Goal: Task Accomplishment & Management: Use online tool/utility

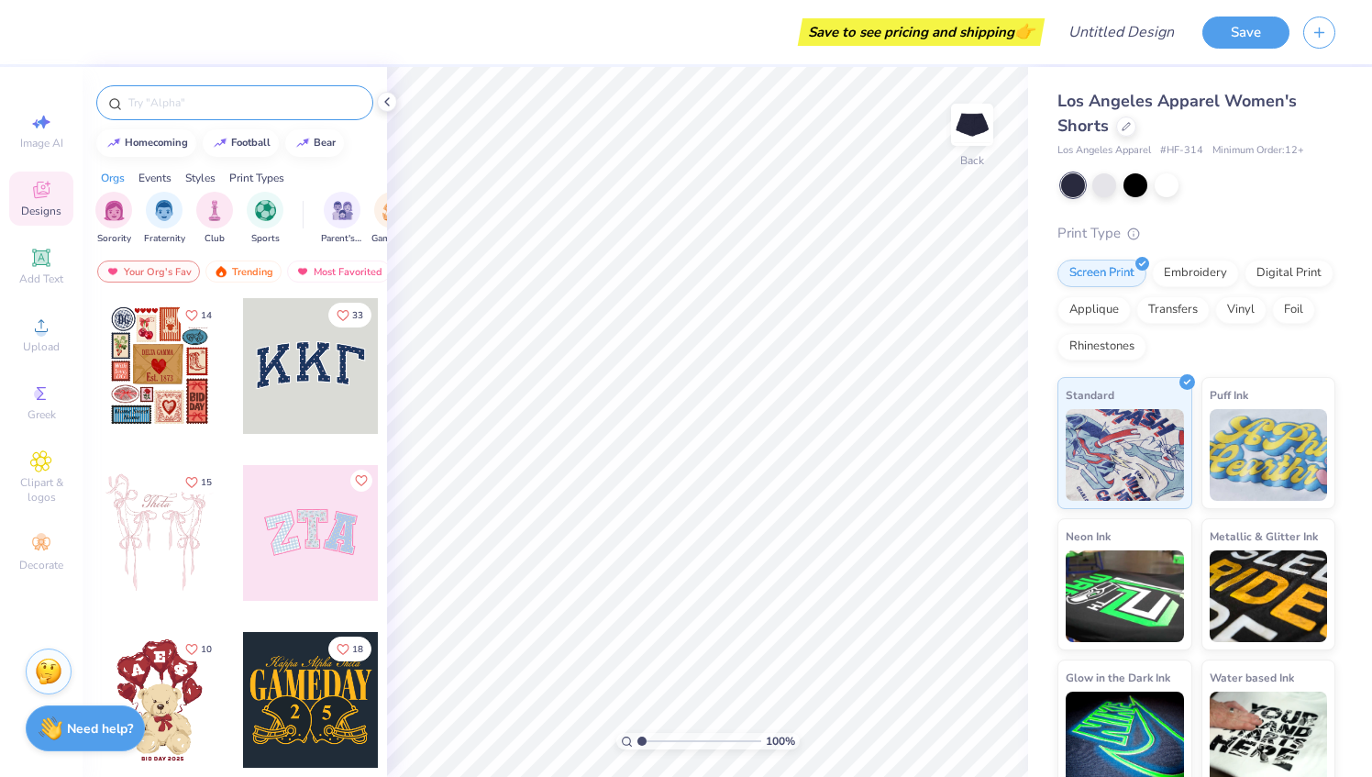
click at [172, 96] on input "text" at bounding box center [244, 103] width 235 height 18
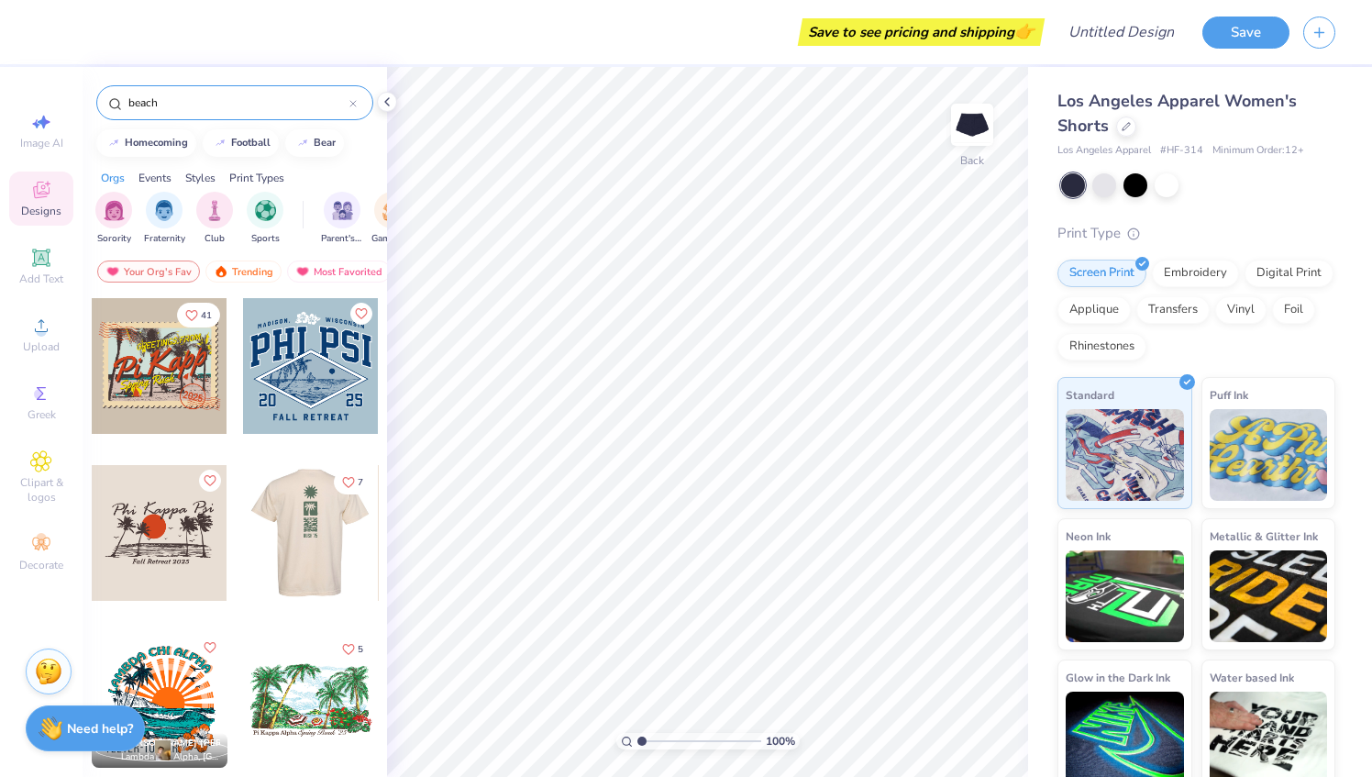
click at [243, 481] on div at bounding box center [175, 533] width 136 height 136
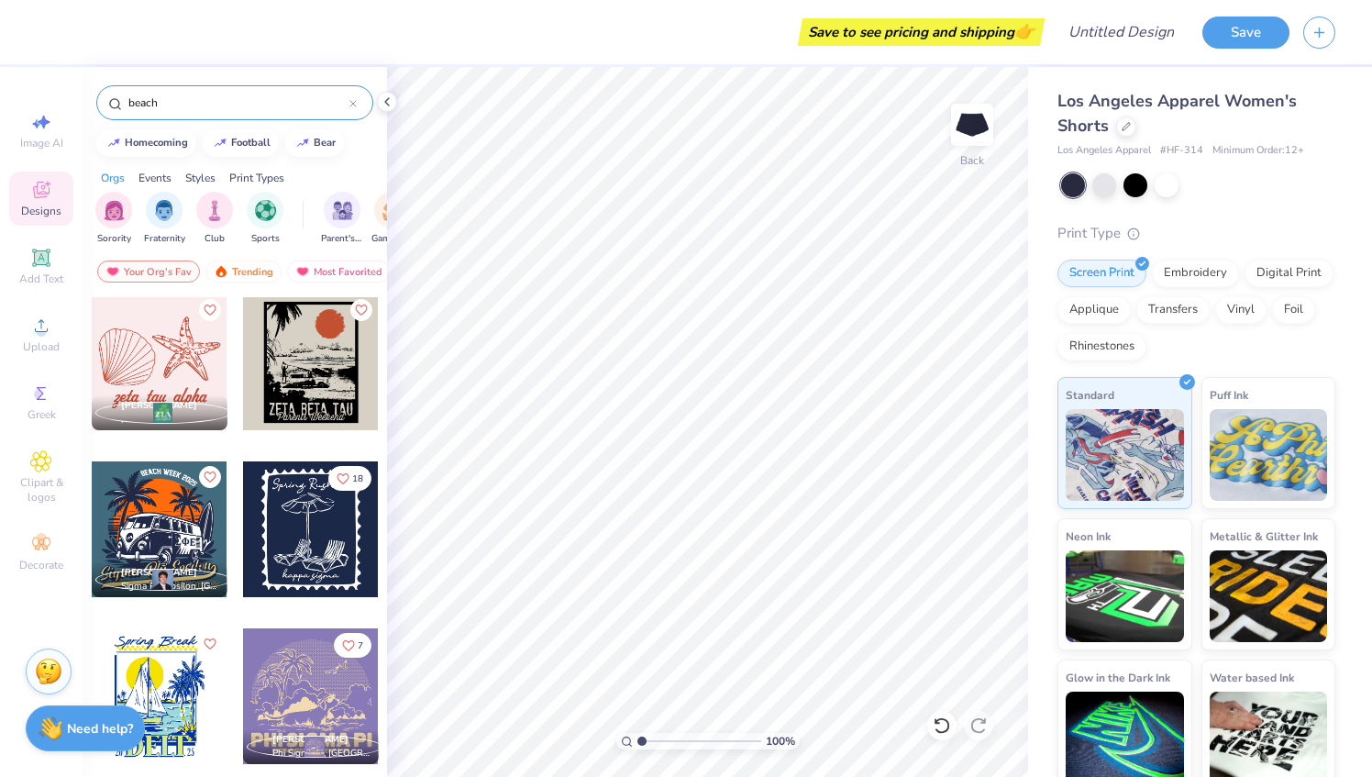
scroll to position [505, 0]
click at [185, 104] on input "beach" at bounding box center [238, 103] width 223 height 18
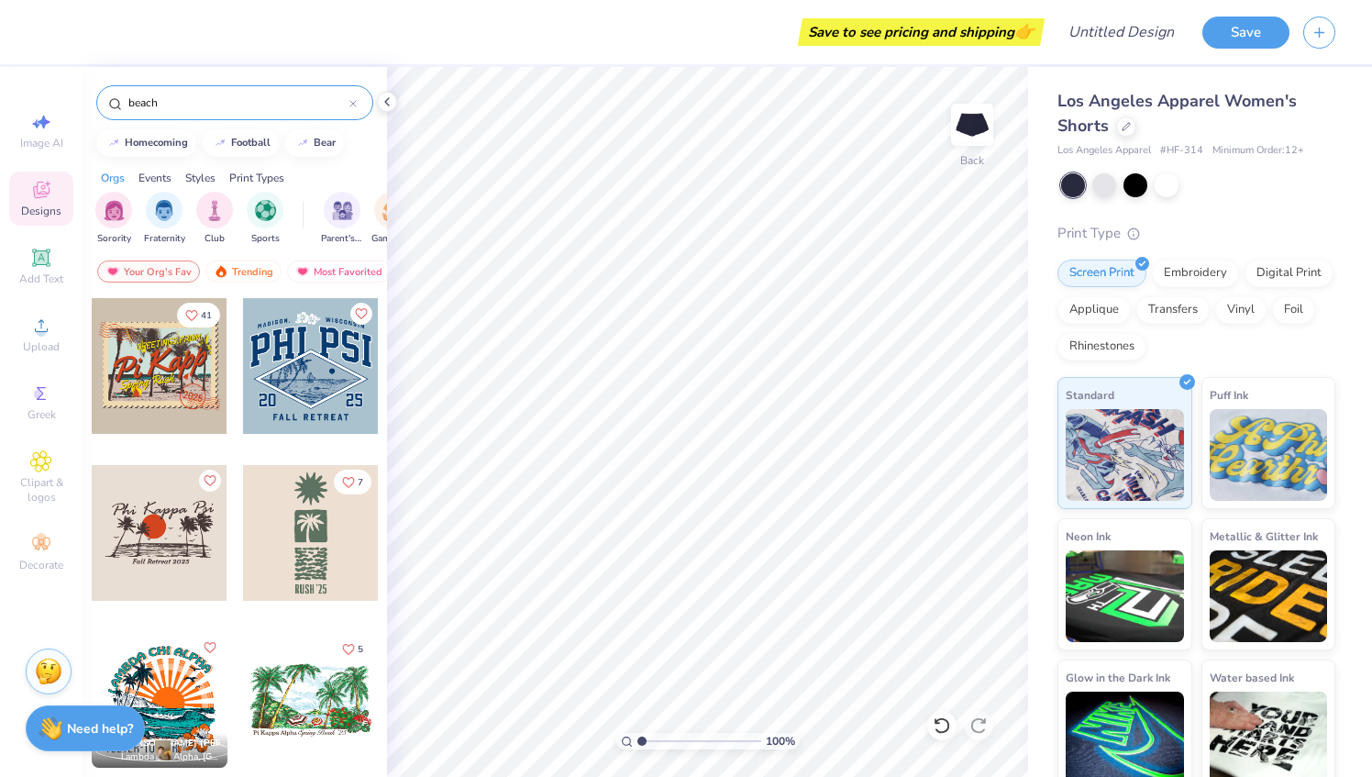
click at [185, 104] on input "beach" at bounding box center [238, 103] width 223 height 18
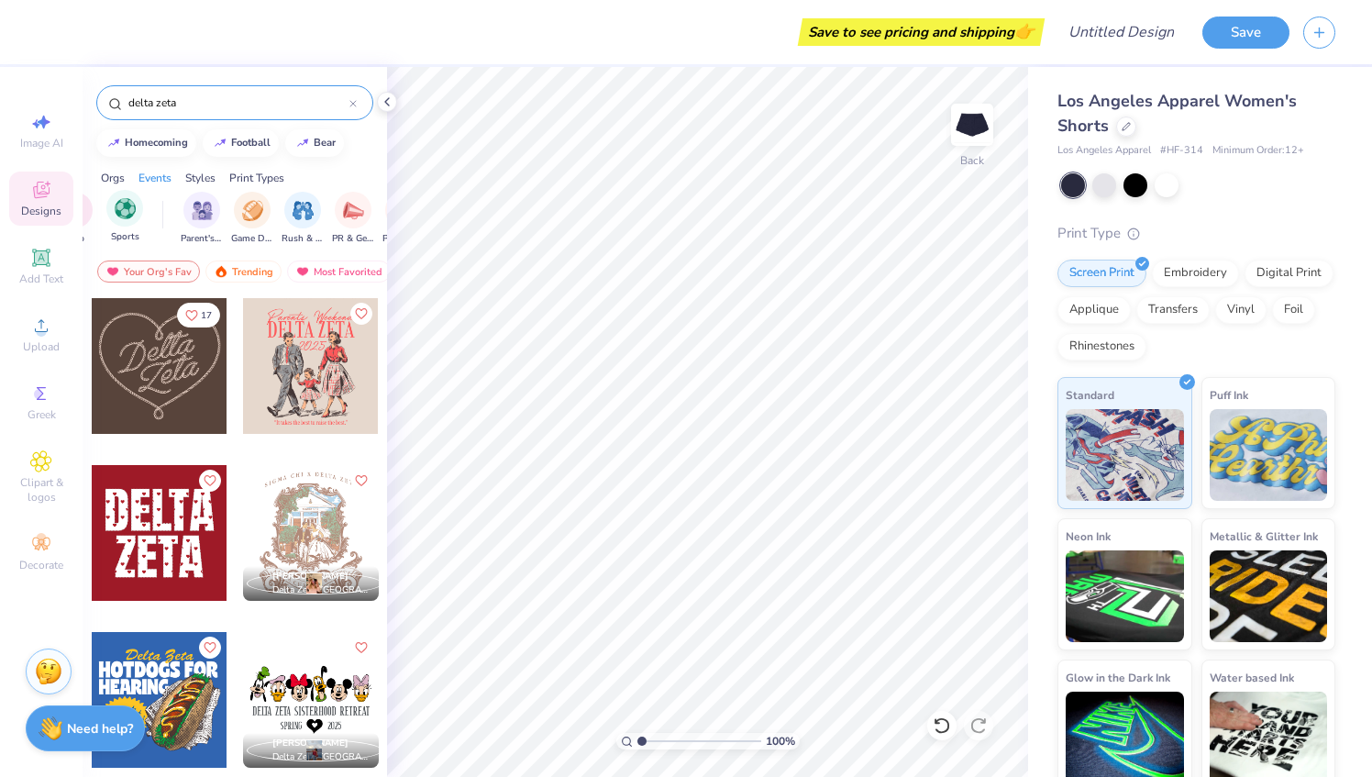
scroll to position [0, 171]
click at [203, 176] on div "Styles" at bounding box center [200, 178] width 30 height 17
click at [254, 214] on img "filter for Retreat" at bounding box center [259, 208] width 21 height 21
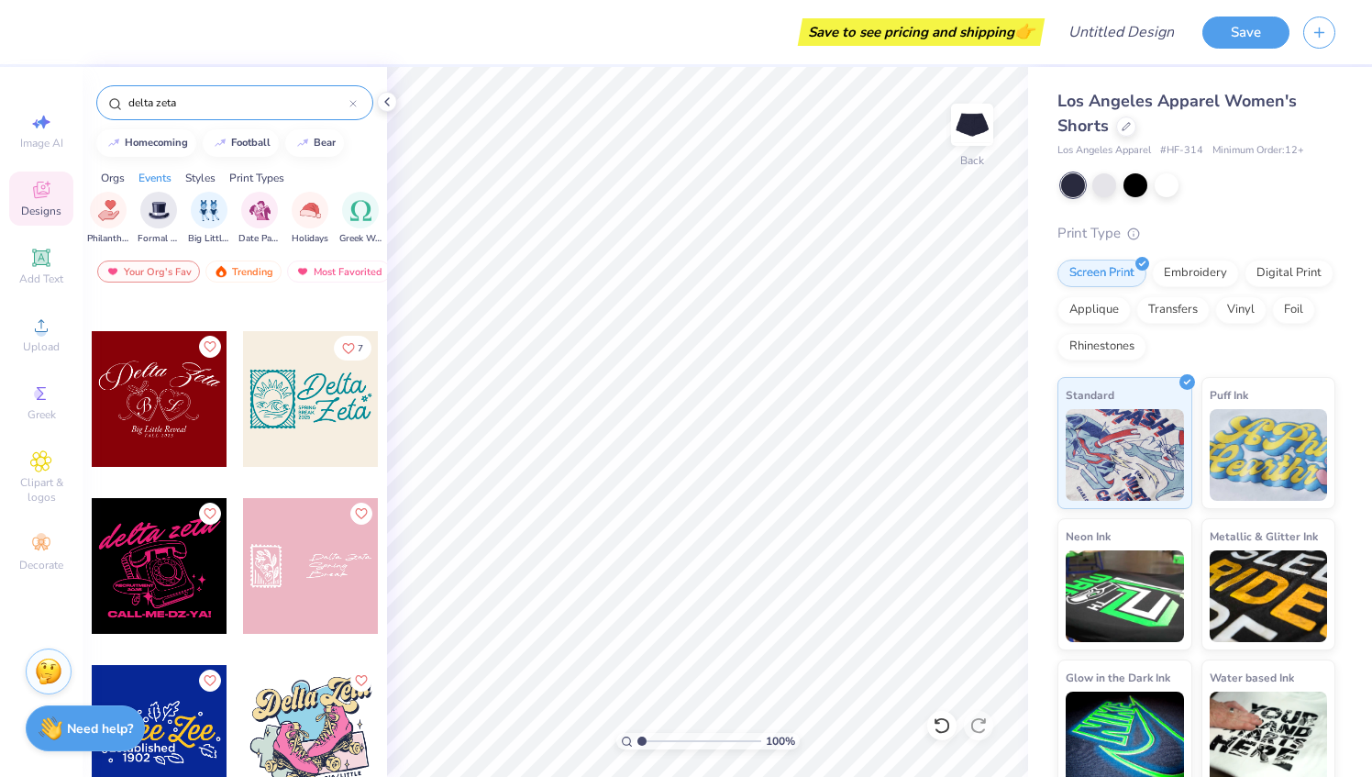
scroll to position [4642, 0]
click at [214, 97] on input "delta zeta" at bounding box center [238, 103] width 223 height 18
type input "beach"
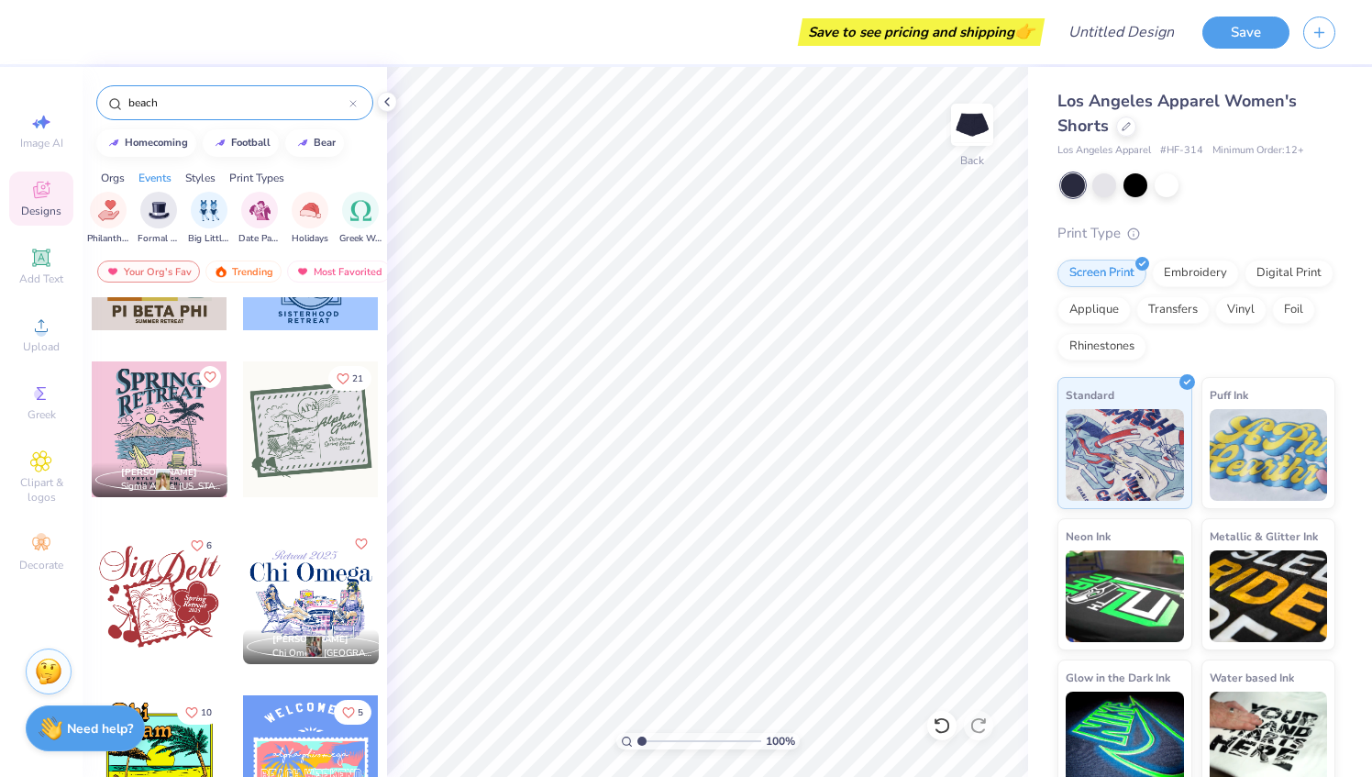
scroll to position [286, 0]
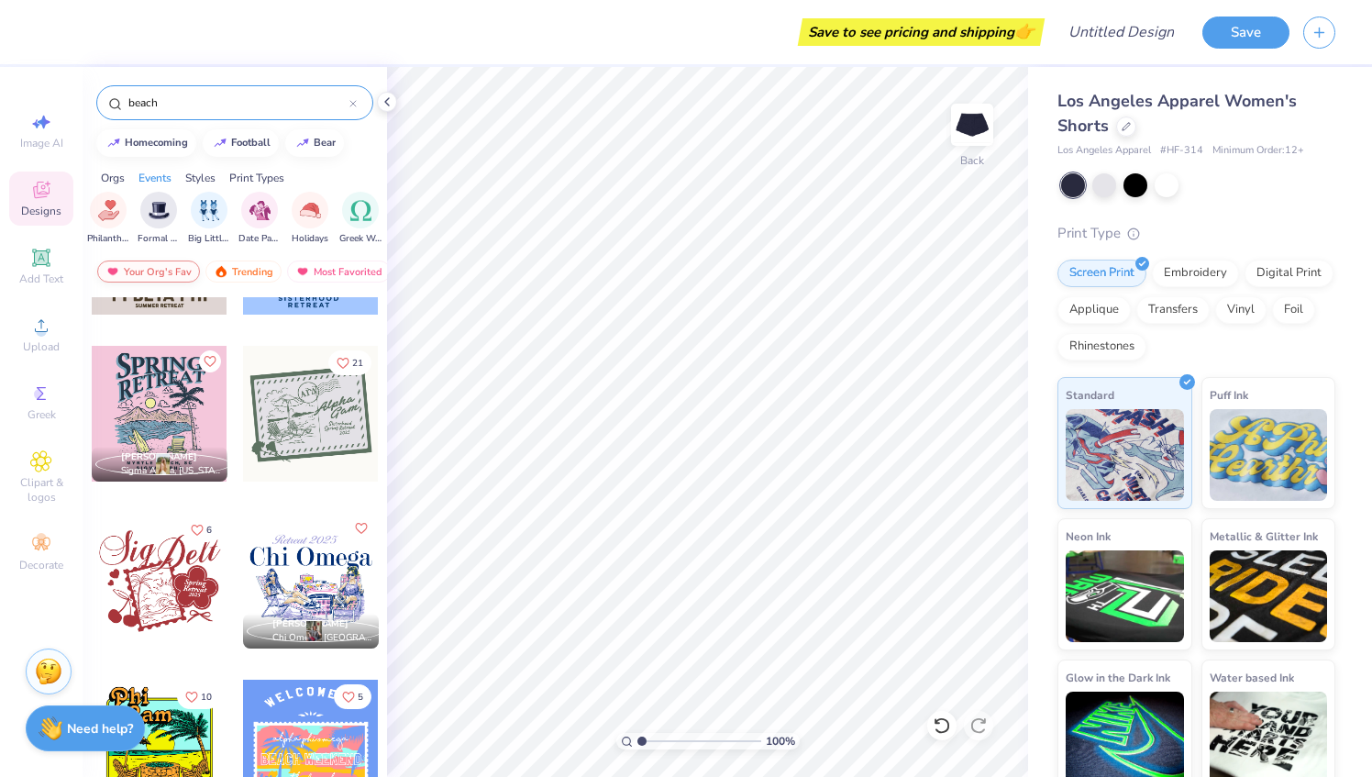
click at [182, 266] on div "Your Org's Fav" at bounding box center [148, 271] width 103 height 22
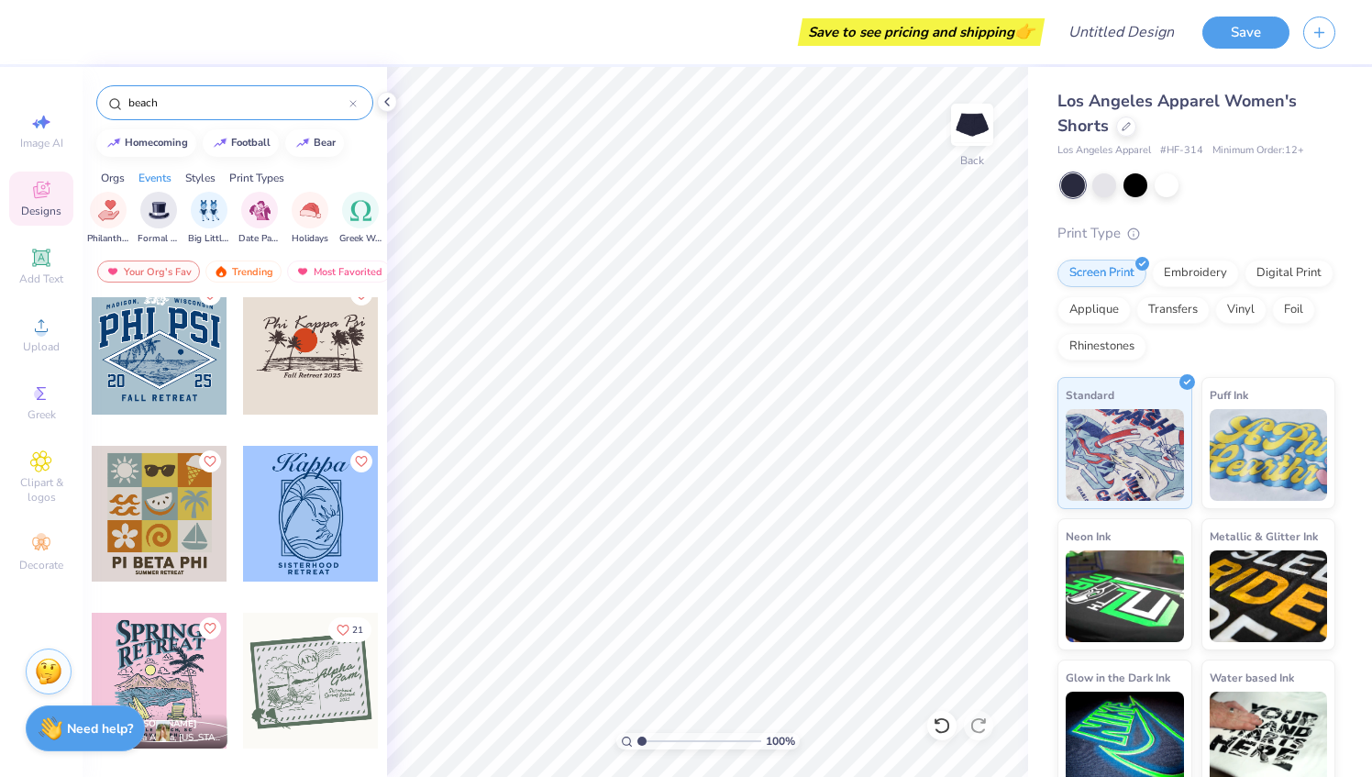
scroll to position [20, 0]
click at [286, 483] on div at bounding box center [311, 513] width 136 height 136
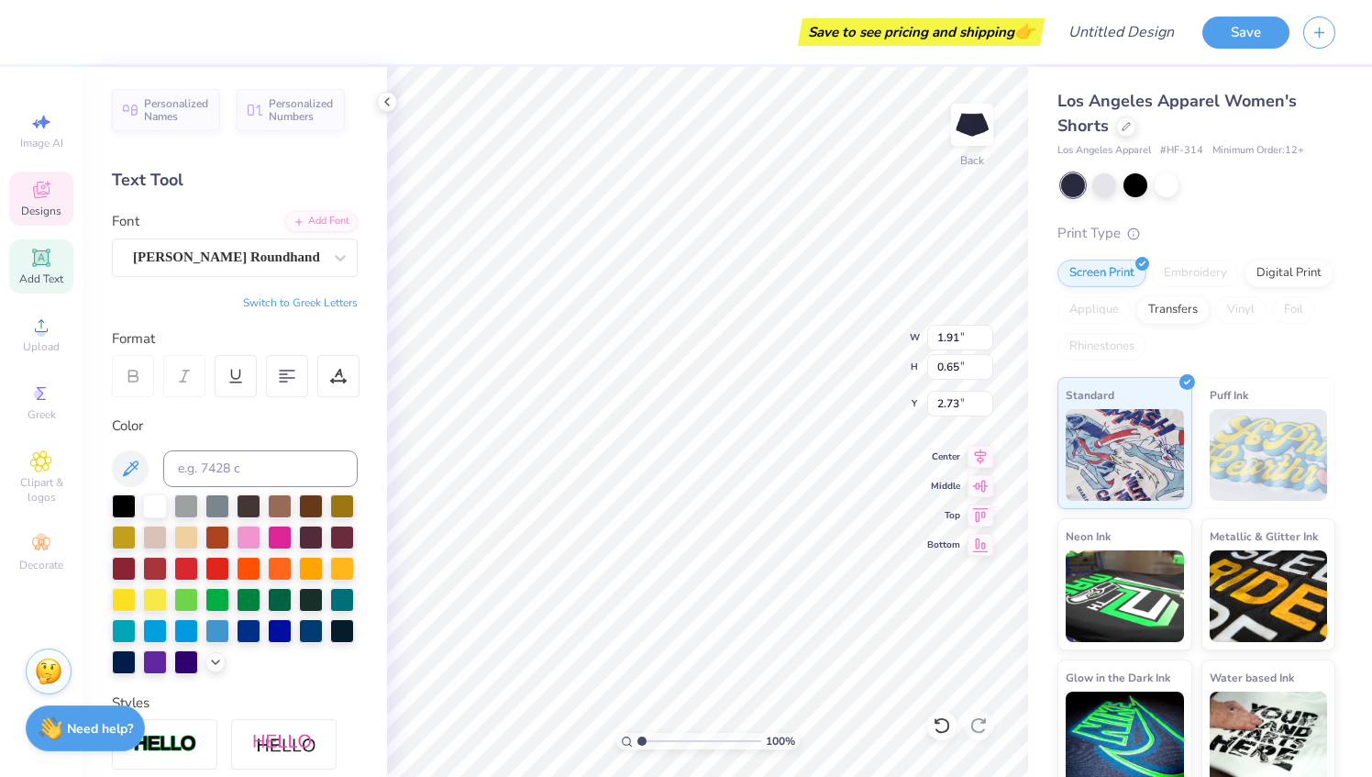
scroll to position [15, 5]
type textarea "Delta Zeta"
click at [198, 626] on div at bounding box center [186, 629] width 24 height 24
type input "1.50"
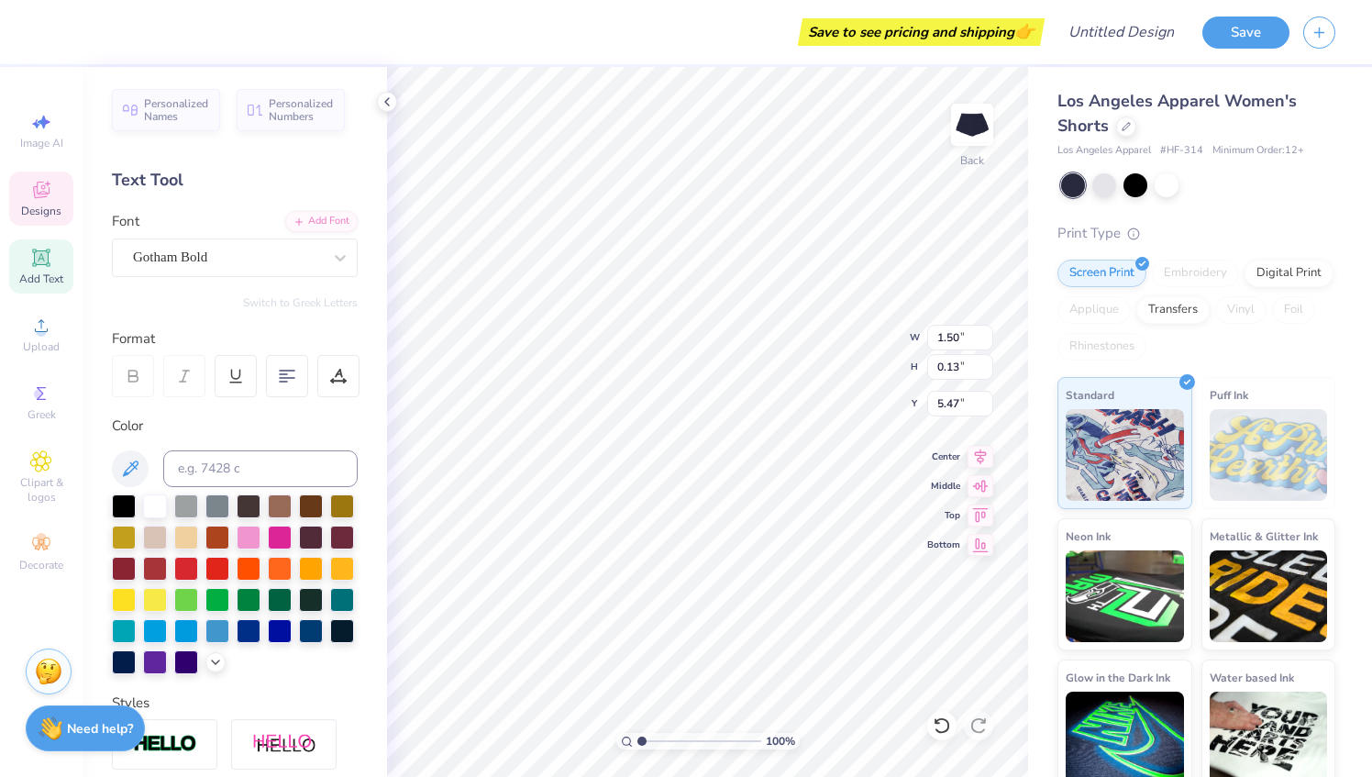
type input "0.13"
type input "5.47"
type input "3.58"
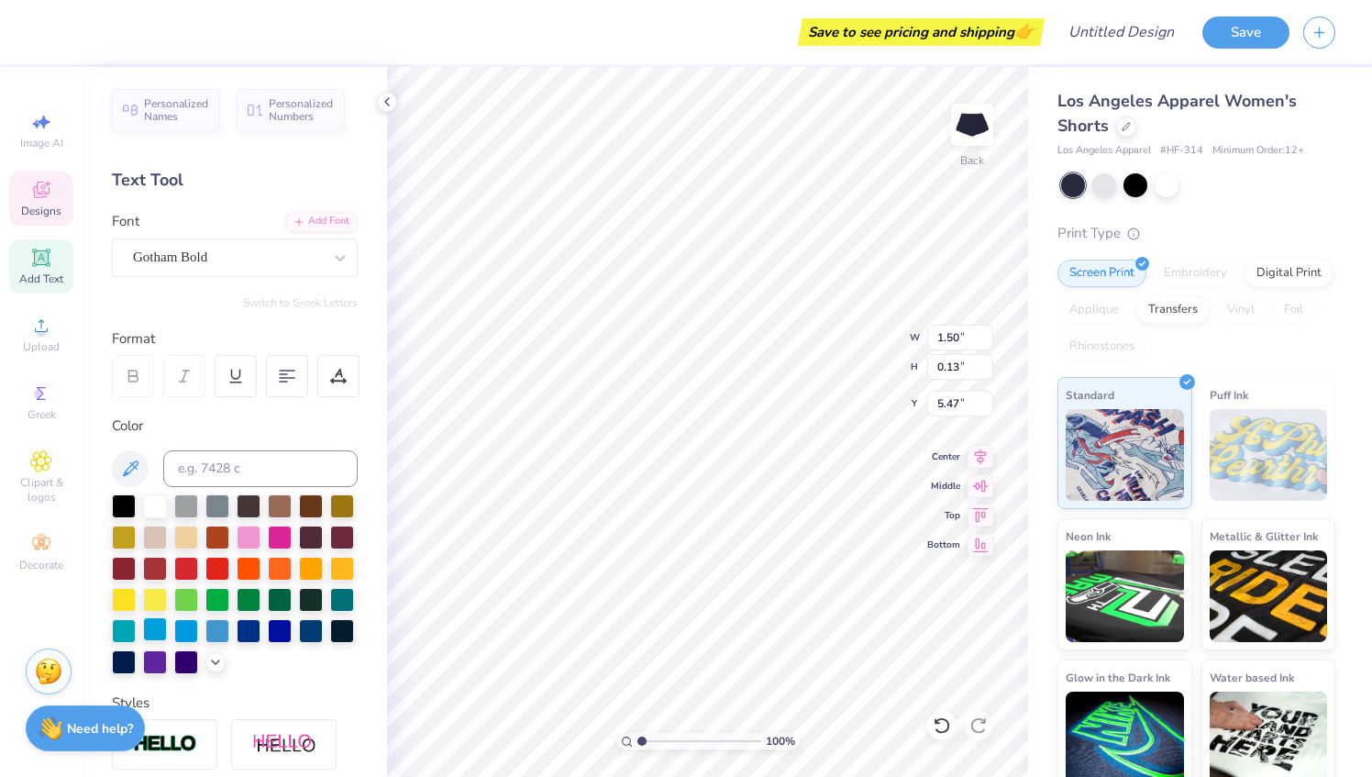
click at [167, 626] on div at bounding box center [155, 629] width 24 height 24
type input "1.02"
type input "0.12"
type input "5.64"
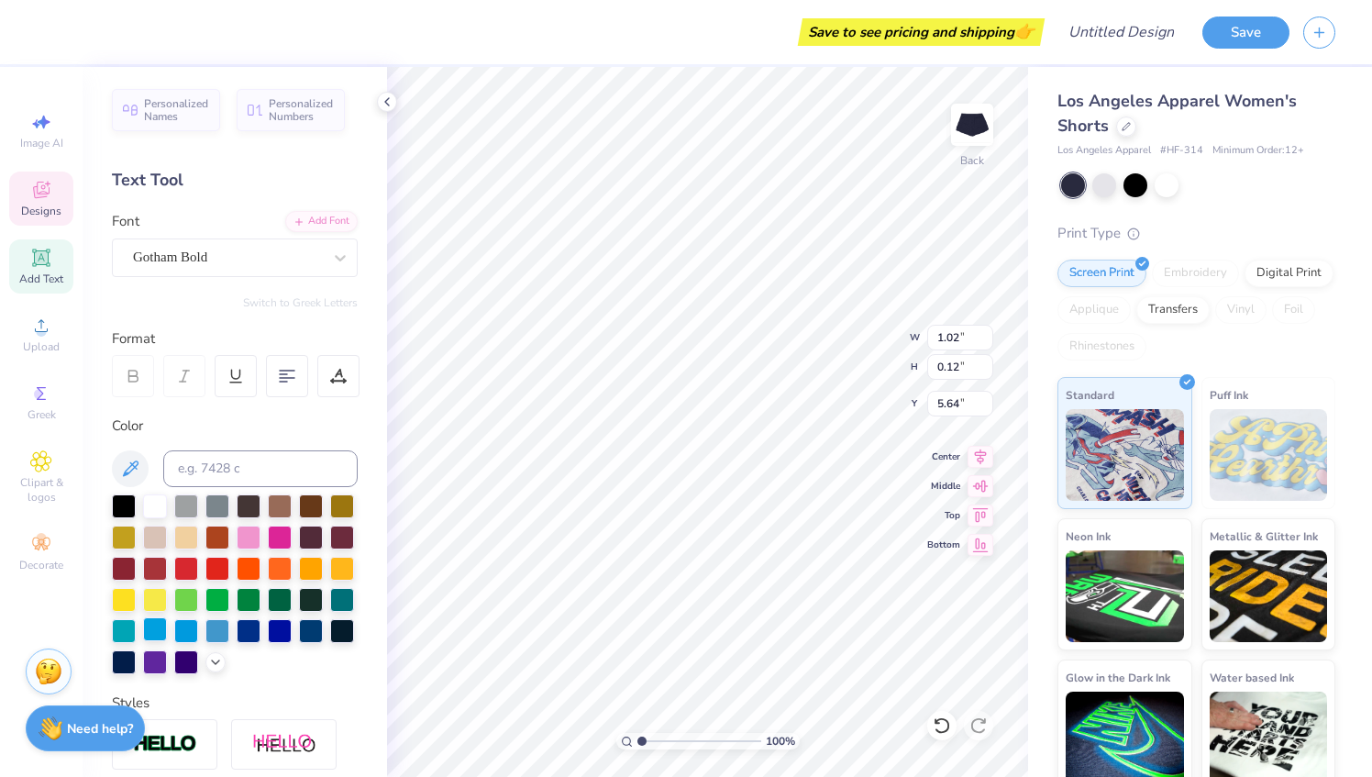
click at [167, 631] on div at bounding box center [155, 629] width 24 height 24
type input "1.42"
type input "2.02"
type input "3.32"
click at [35, 201] on div "Designs" at bounding box center [41, 199] width 64 height 54
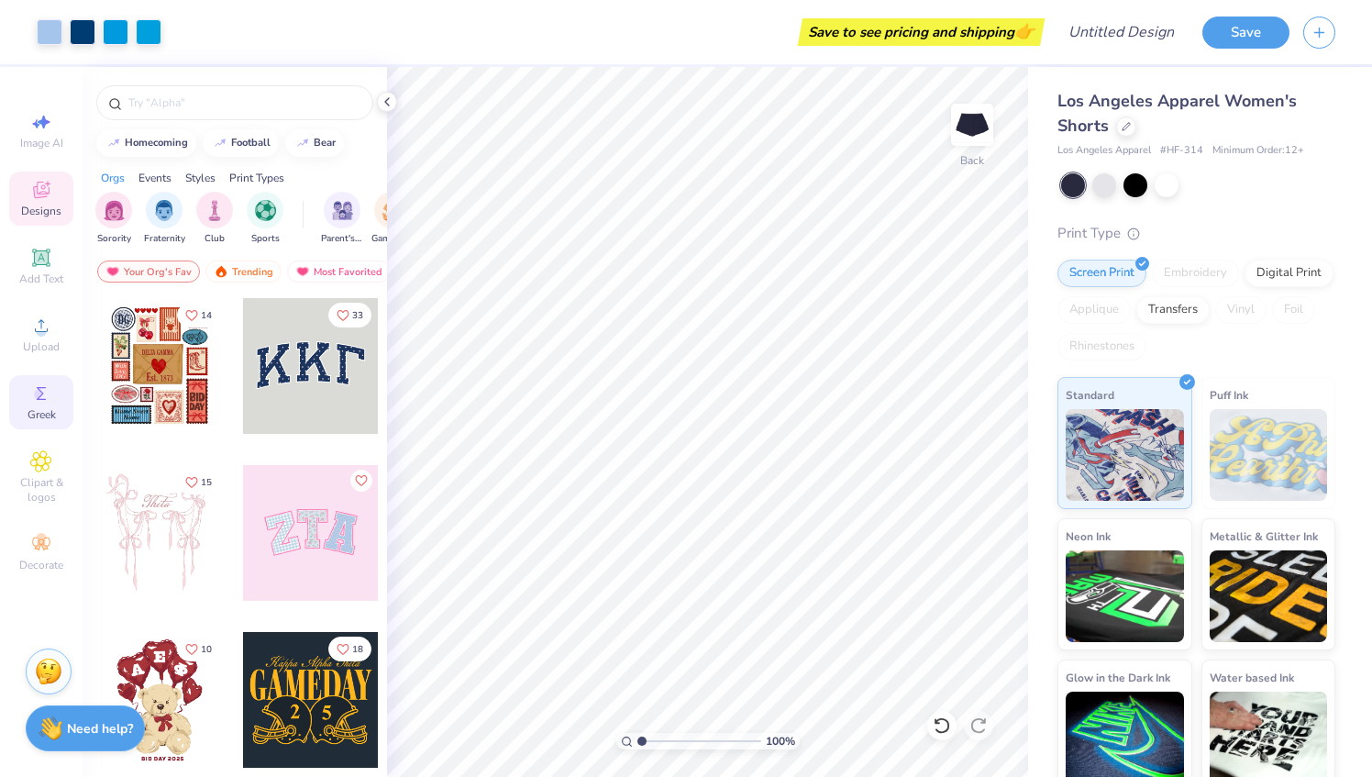
click at [41, 398] on circle at bounding box center [39, 394] width 10 height 10
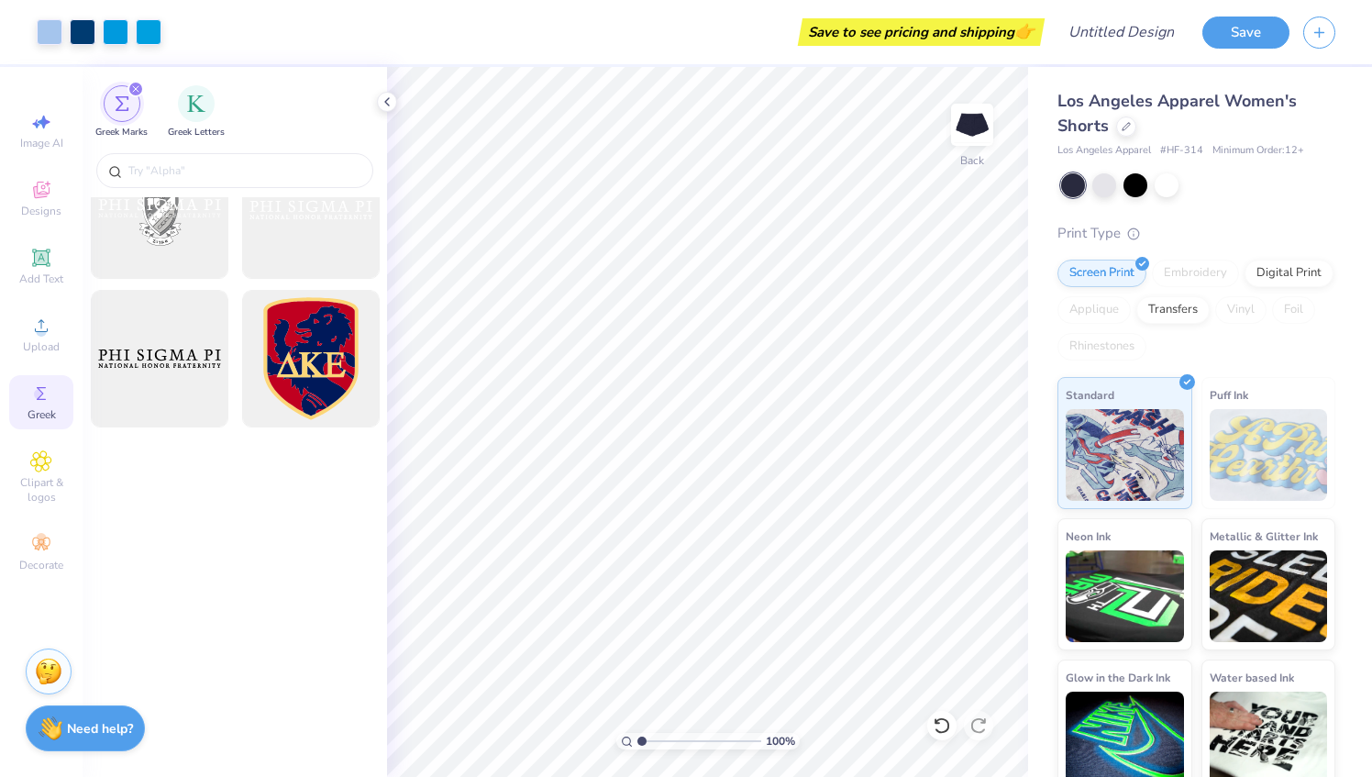
scroll to position [0, 0]
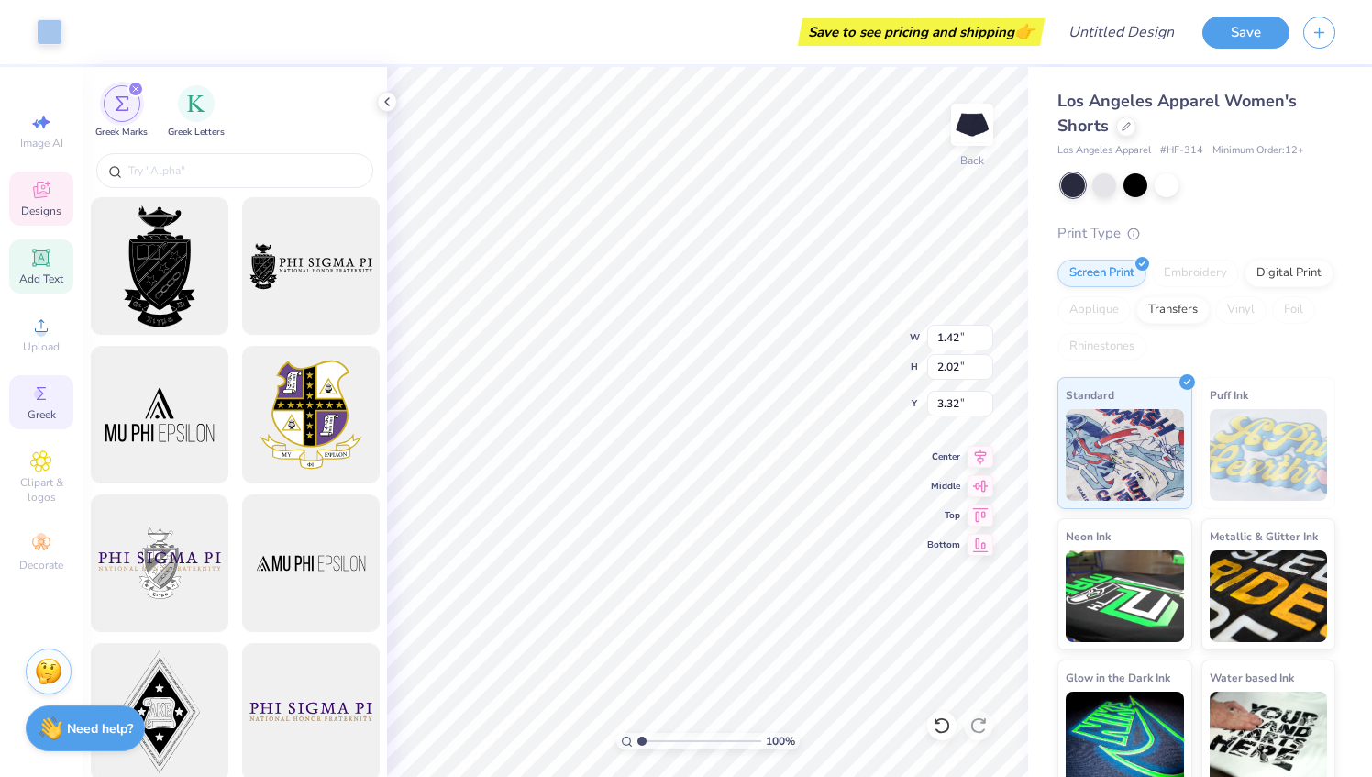
click at [37, 270] on div "Add Text" at bounding box center [41, 266] width 64 height 54
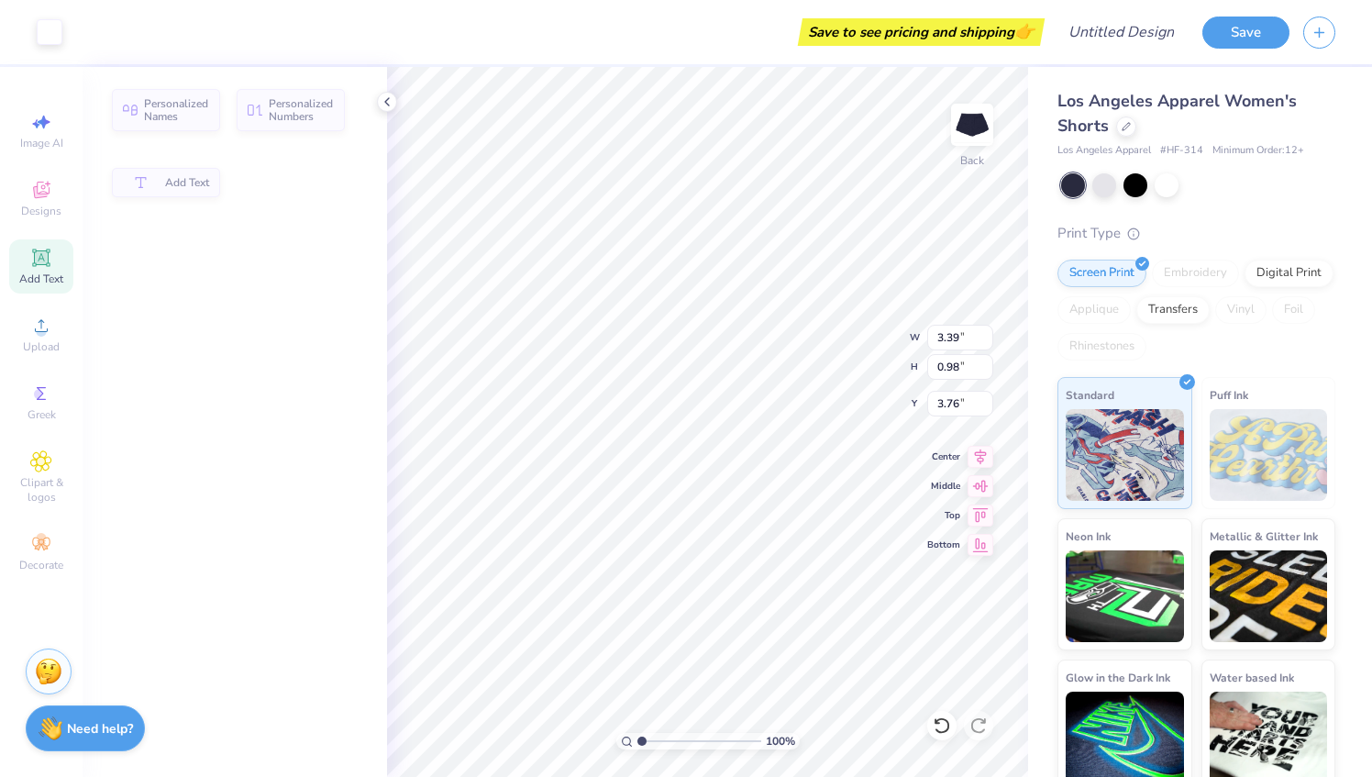
type input "3.39"
type input "0.98"
type input "3.76"
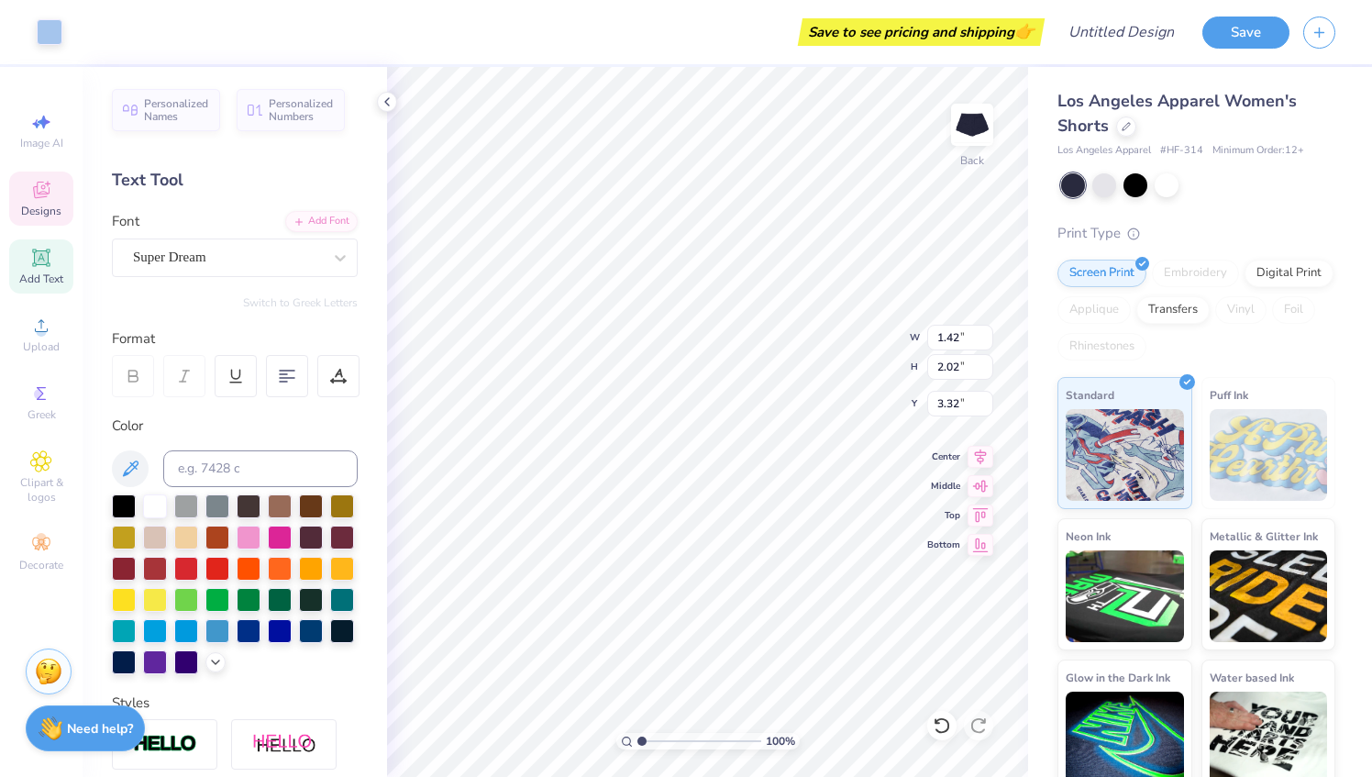
click at [59, 198] on div "Designs" at bounding box center [41, 199] width 64 height 54
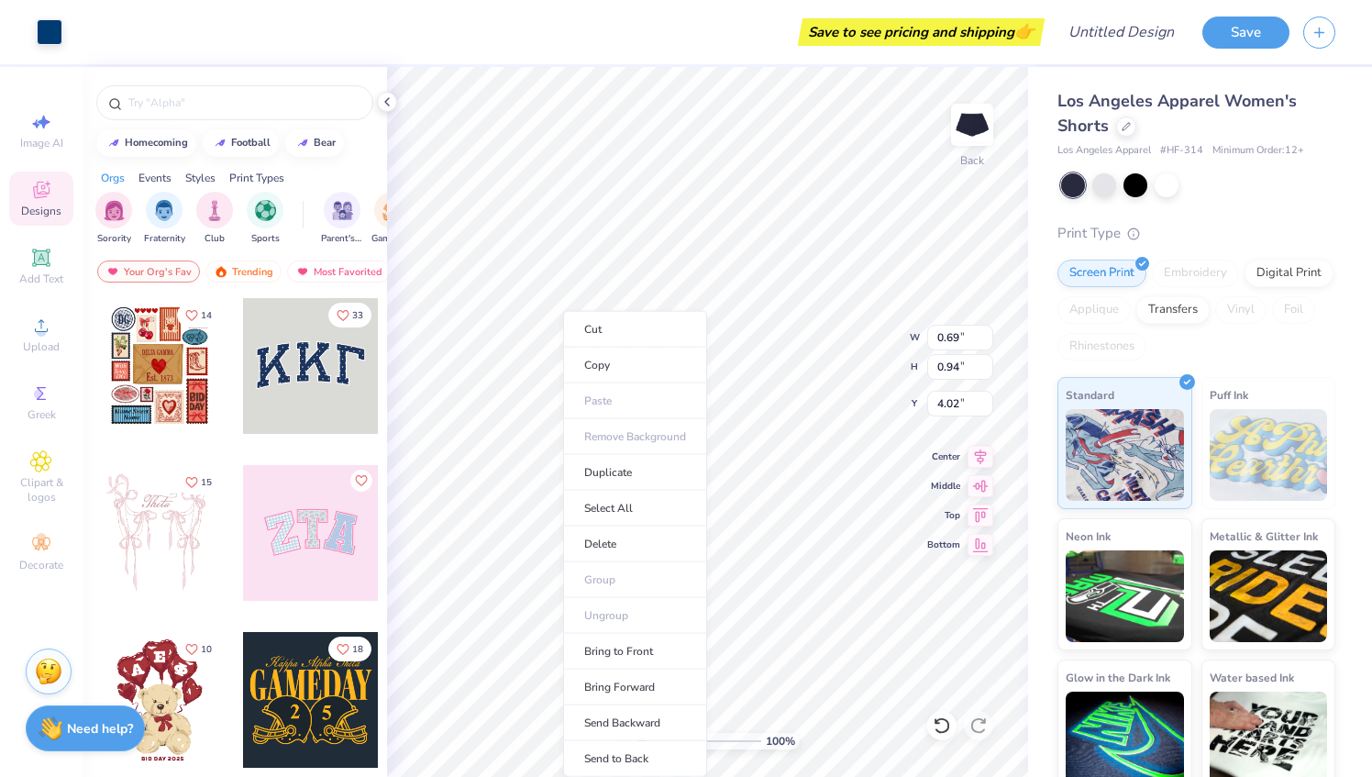
type input "0.69"
type input "0.94"
type input "4.02"
click at [31, 565] on span "Decorate" at bounding box center [41, 565] width 44 height 15
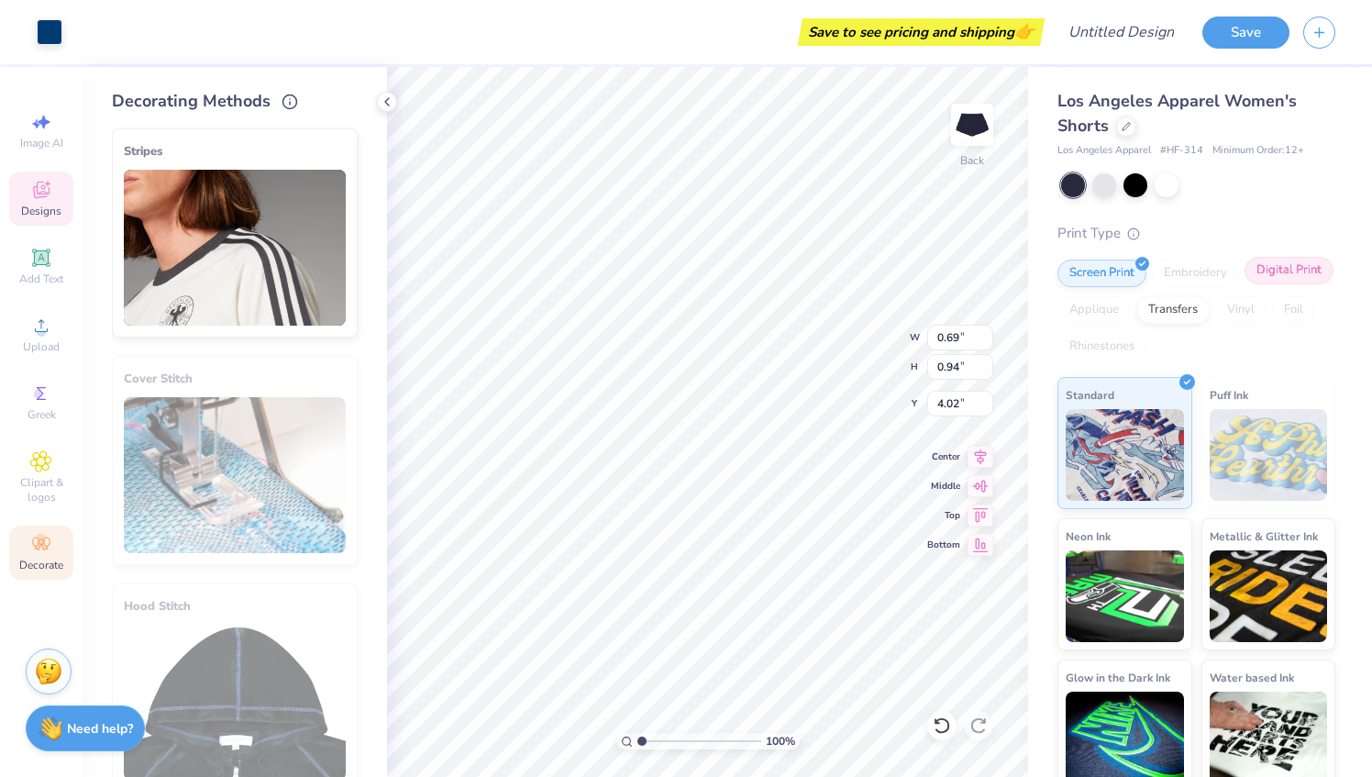
click at [1245, 284] on div "Digital Print" at bounding box center [1289, 271] width 89 height 28
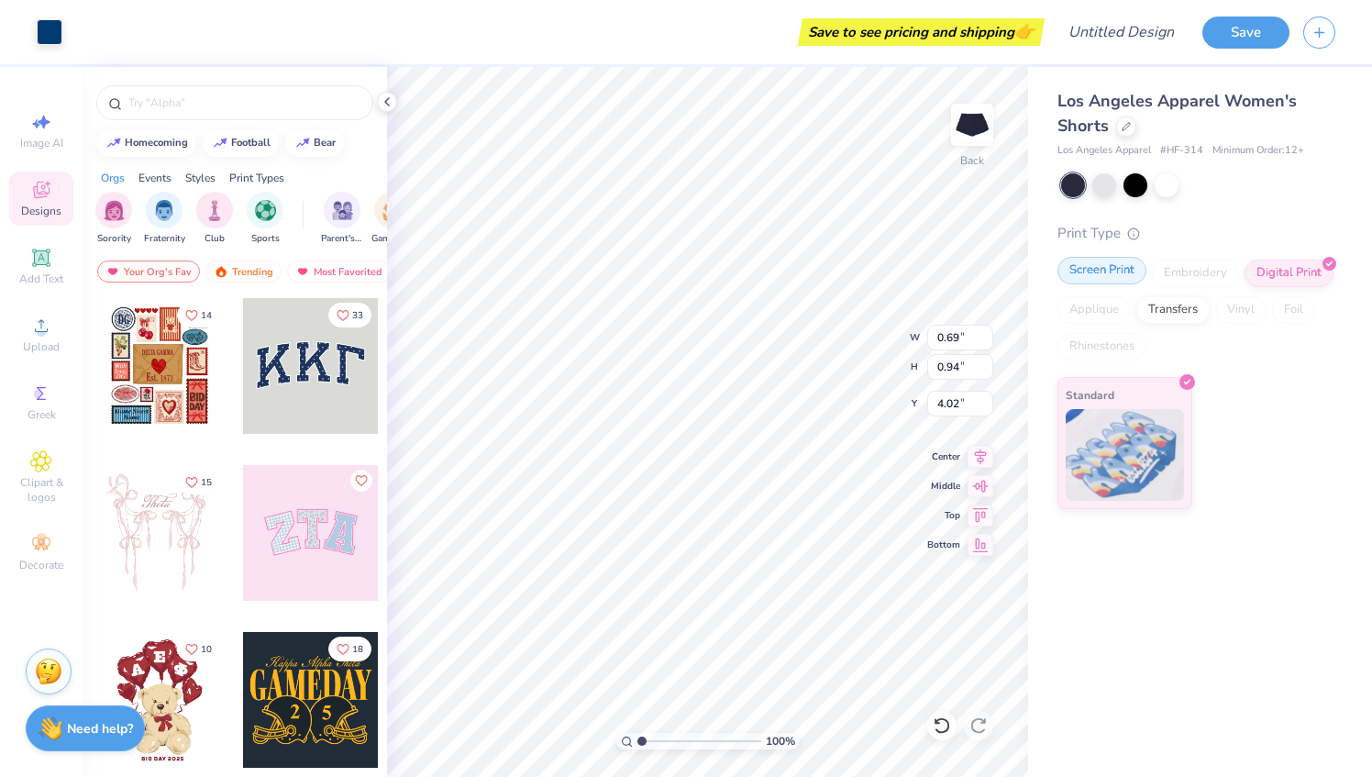
click at [1119, 279] on div "Screen Print" at bounding box center [1102, 271] width 89 height 28
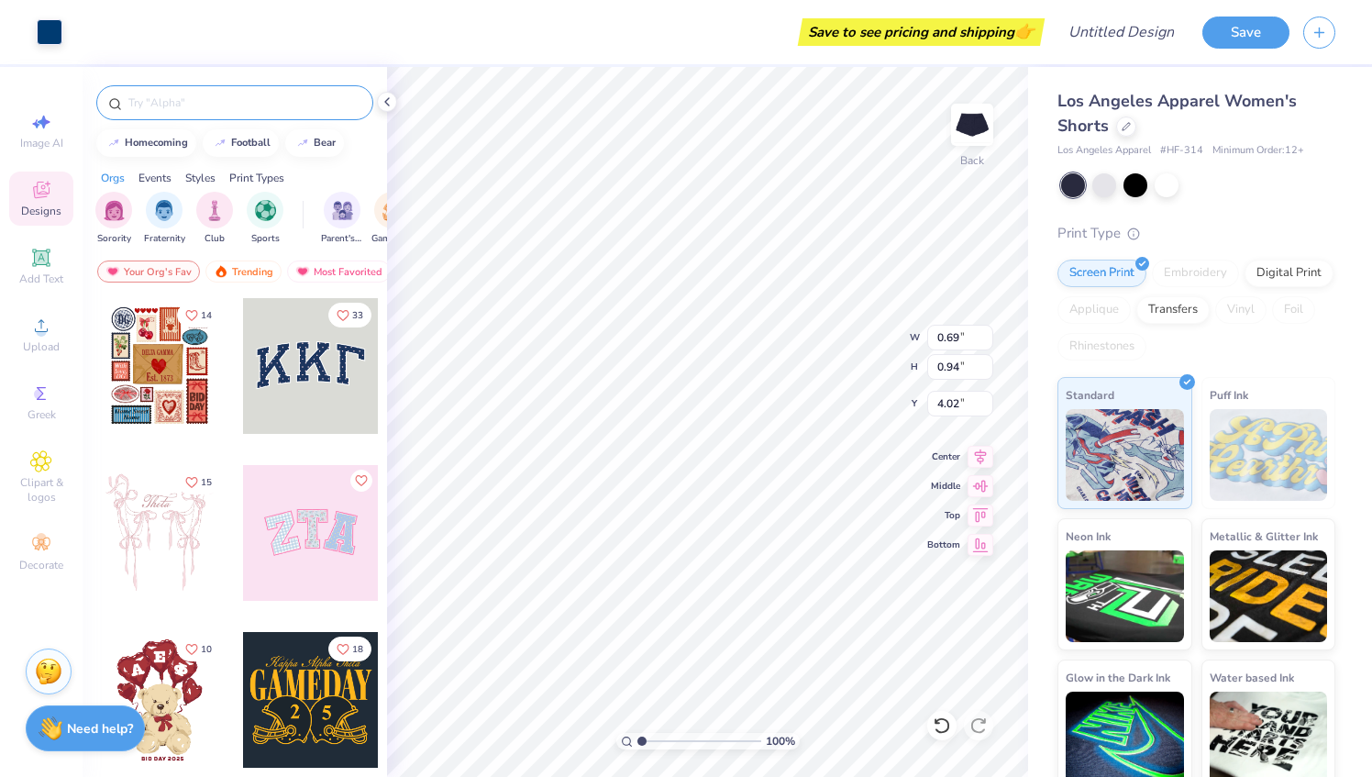
click at [293, 99] on input "text" at bounding box center [244, 103] width 235 height 18
type input "beach"
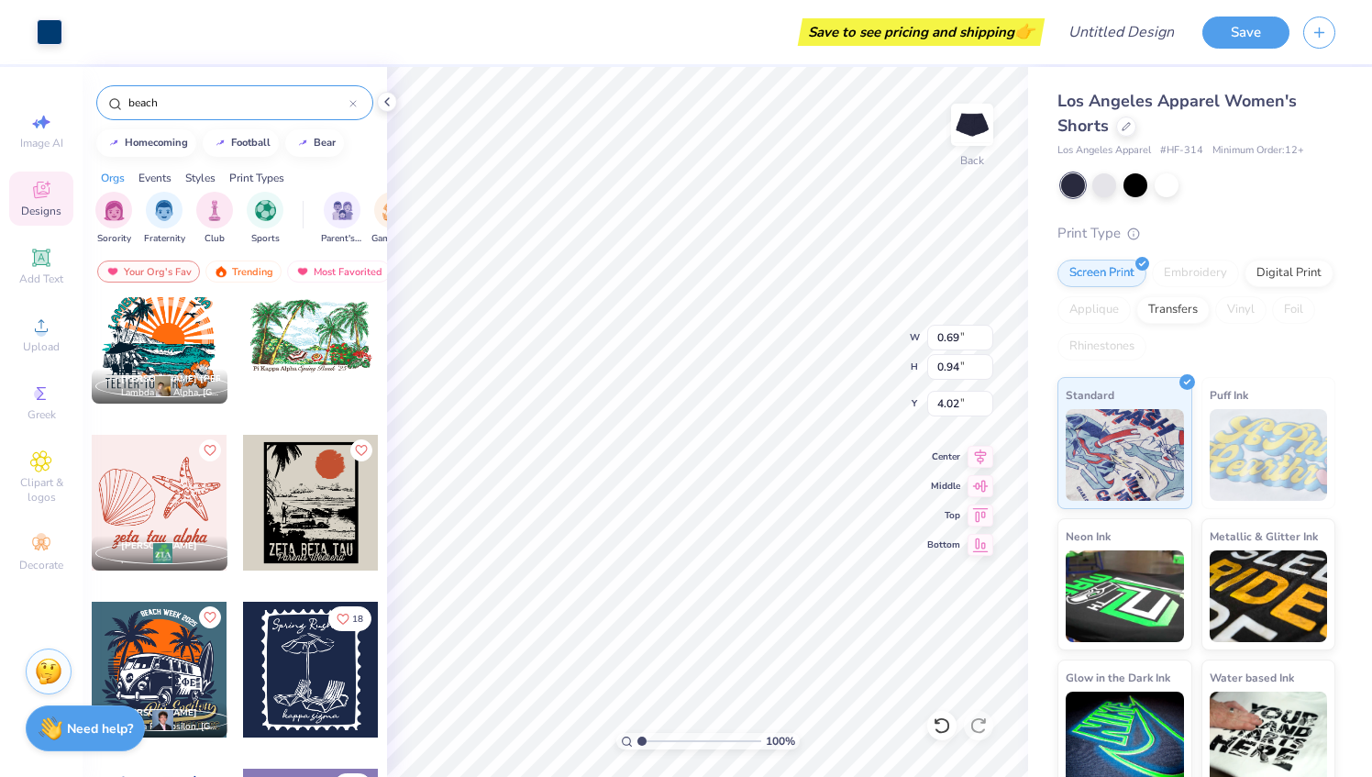
scroll to position [366, 0]
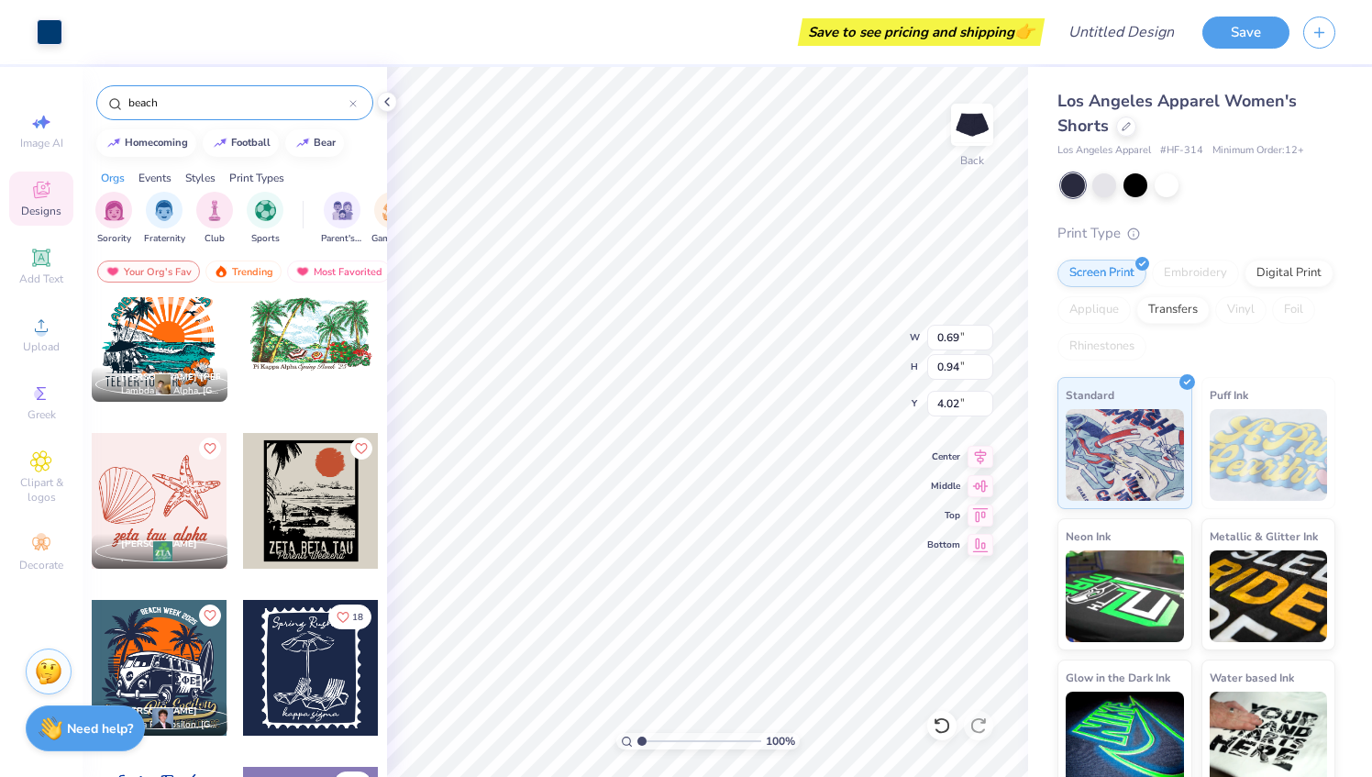
click at [161, 501] on div at bounding box center [160, 501] width 136 height 136
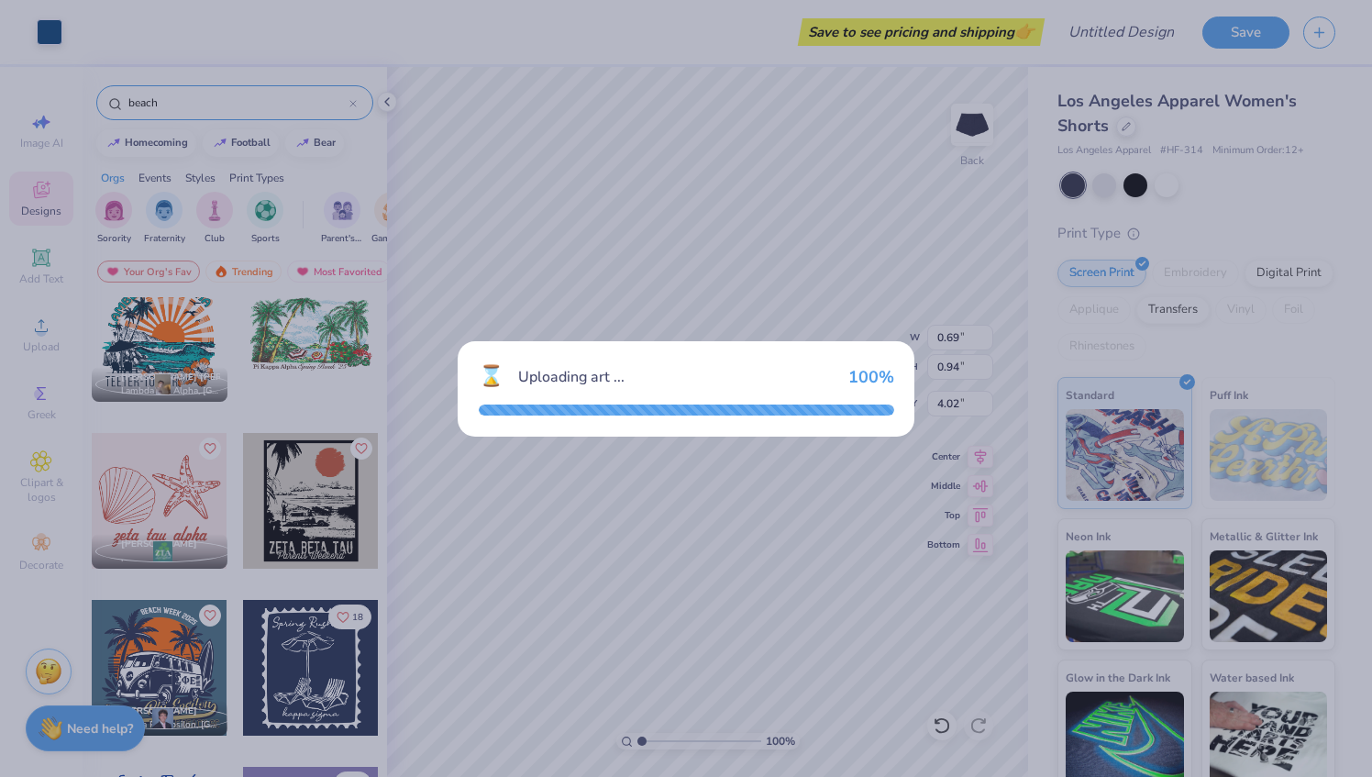
type input "4.16"
type input "3.14"
type input "2.68"
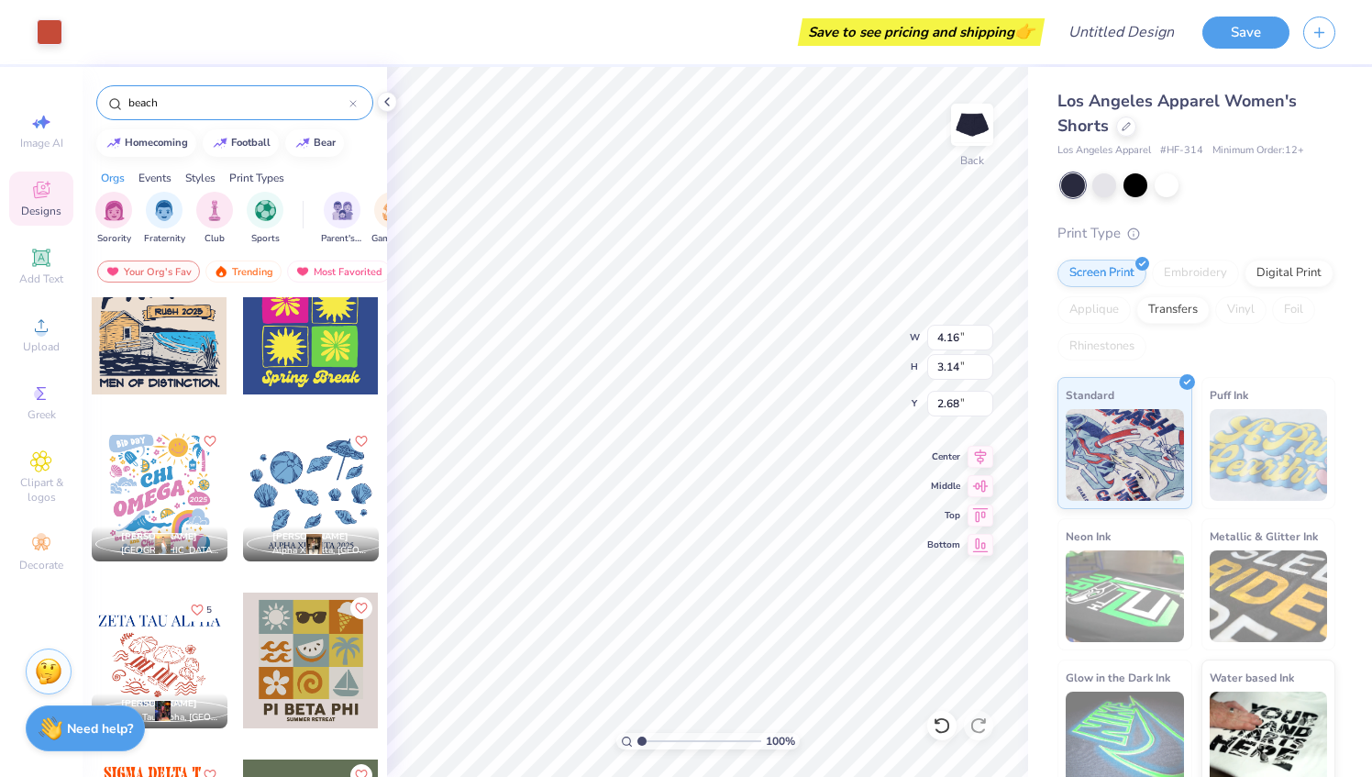
scroll to position [2222, 0]
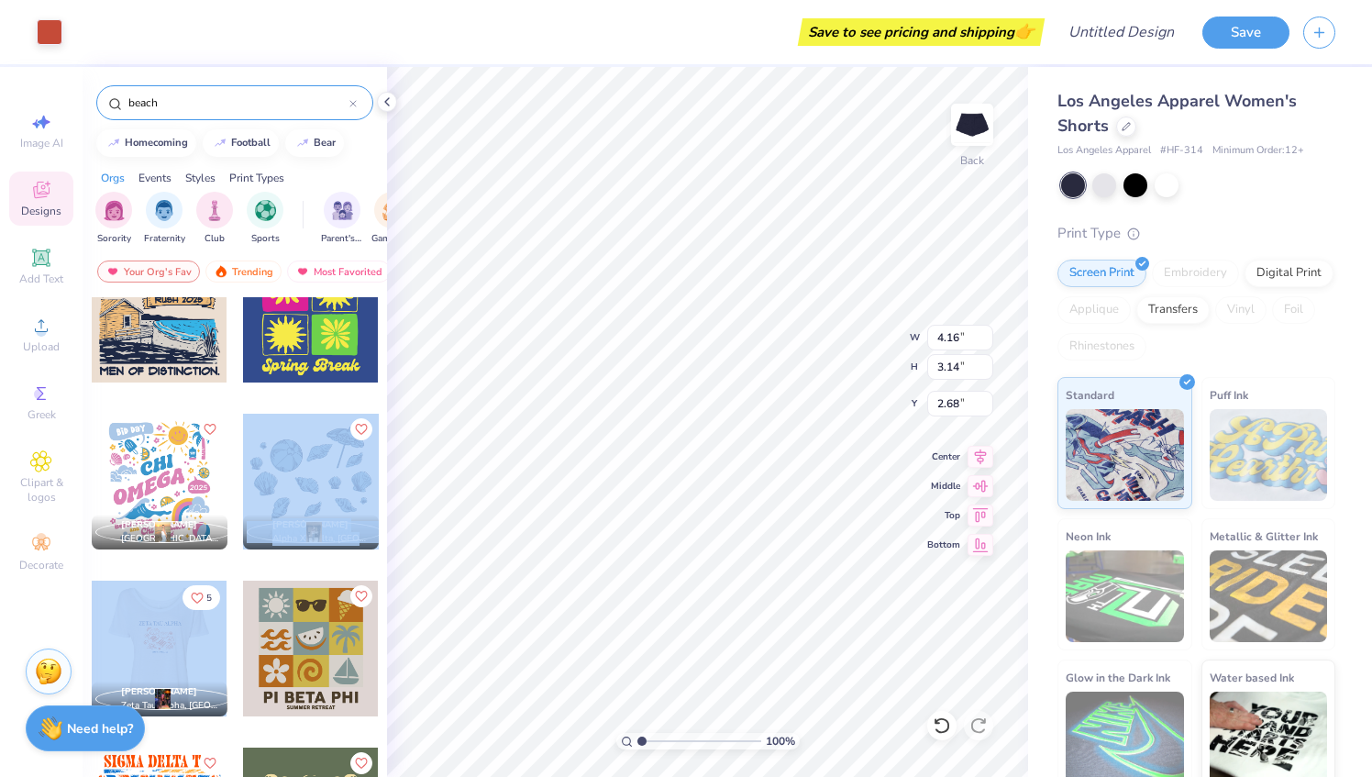
drag, startPoint x: 198, startPoint y: 657, endPoint x: 319, endPoint y: 448, distance: 241.7
click at [319, 448] on div "8 [PERSON_NAME] Chi Omega, [US_STATE][GEOGRAPHIC_DATA] [PERSON_NAME] Alpha Xi D…" at bounding box center [235, 649] width 289 height 5147
click at [319, 448] on div at bounding box center [311, 482] width 136 height 136
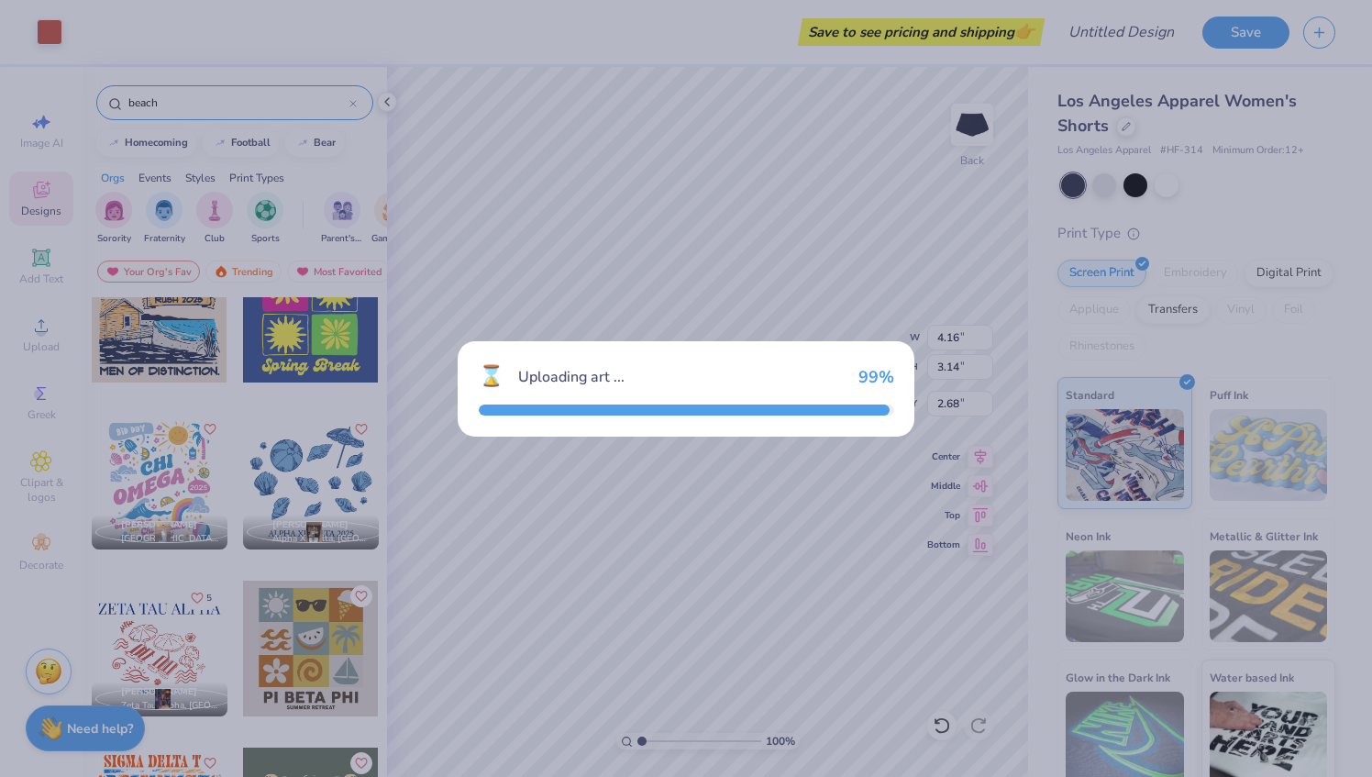
type input "7.26"
type input "6.59"
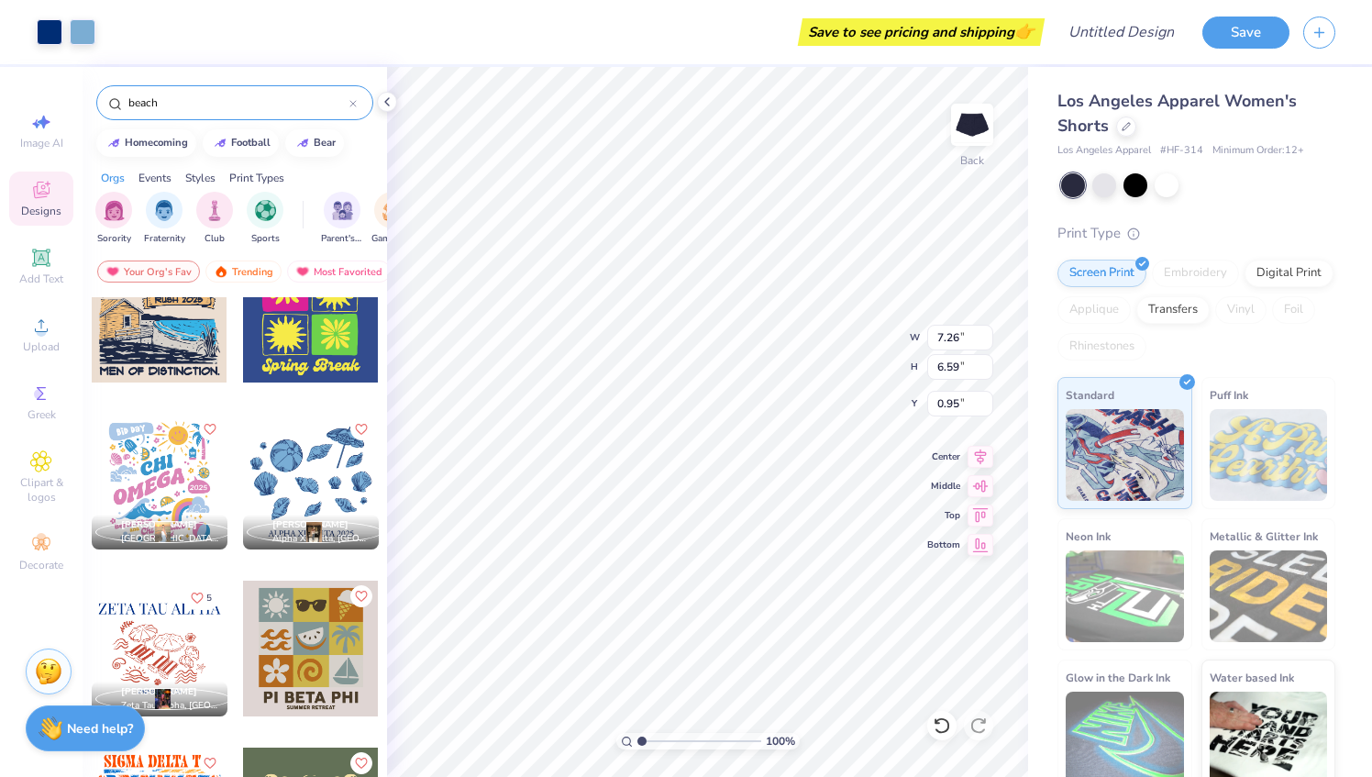
type input "1.19"
type input "5.33"
type input "4.84"
click at [1164, 185] on div at bounding box center [1167, 184] width 24 height 24
type input "4.16"
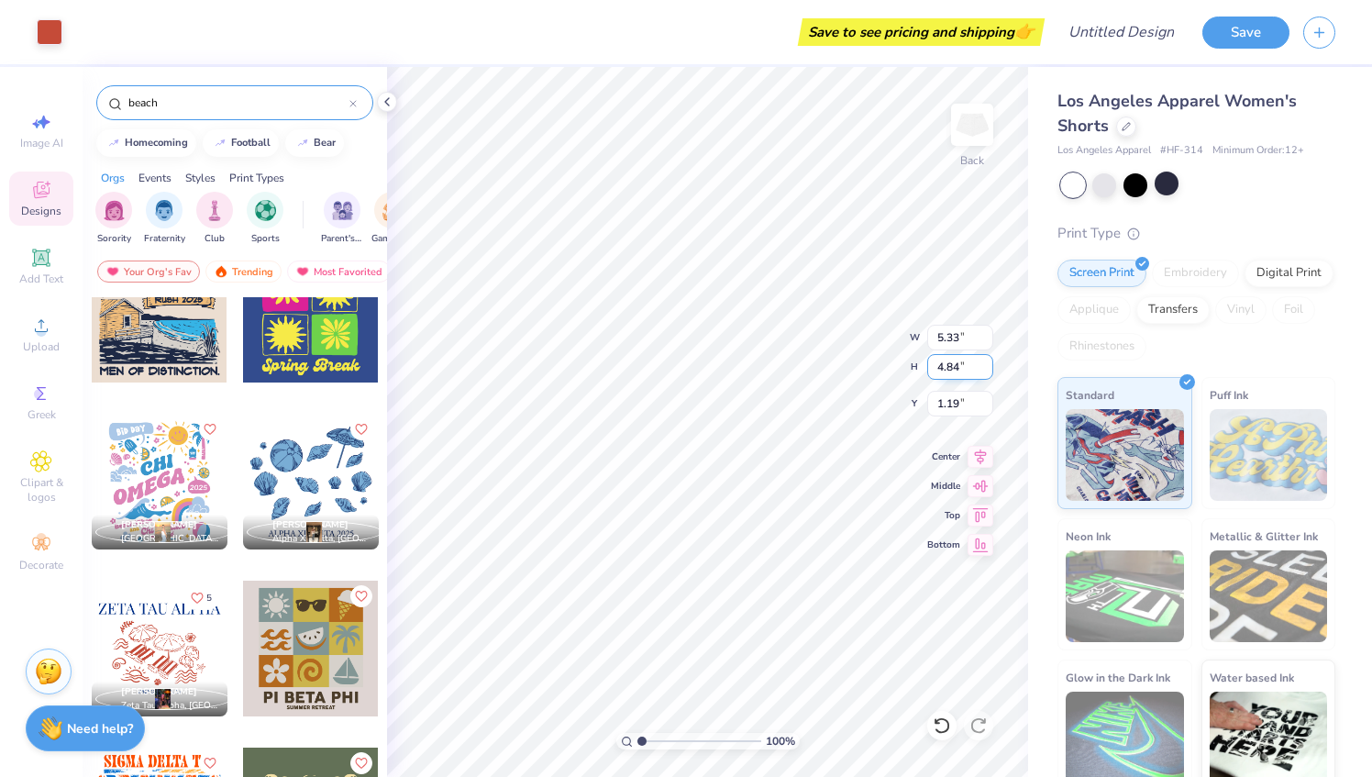
type input "3.14"
type input "2.68"
type input "5.33"
type input "4.84"
type input "1.19"
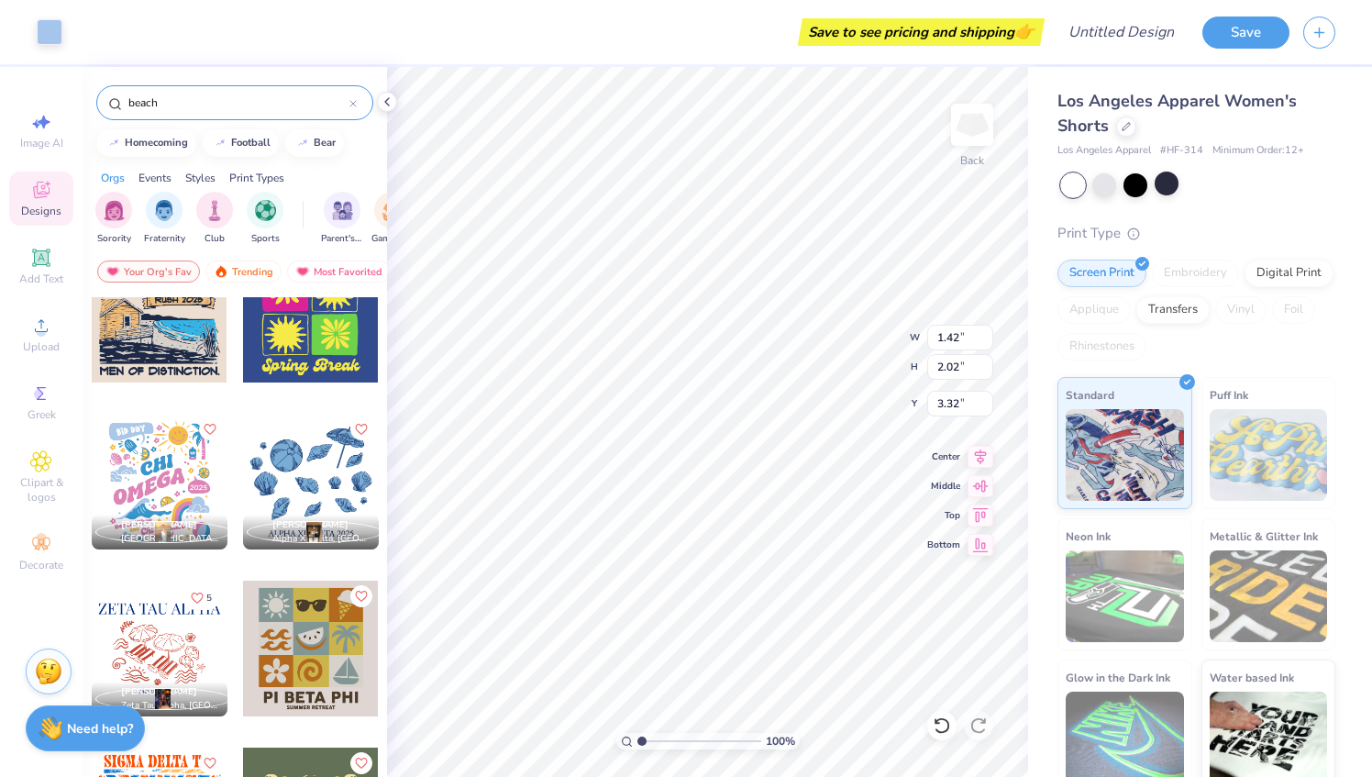
type input "1.42"
type input "2.02"
type input "3.32"
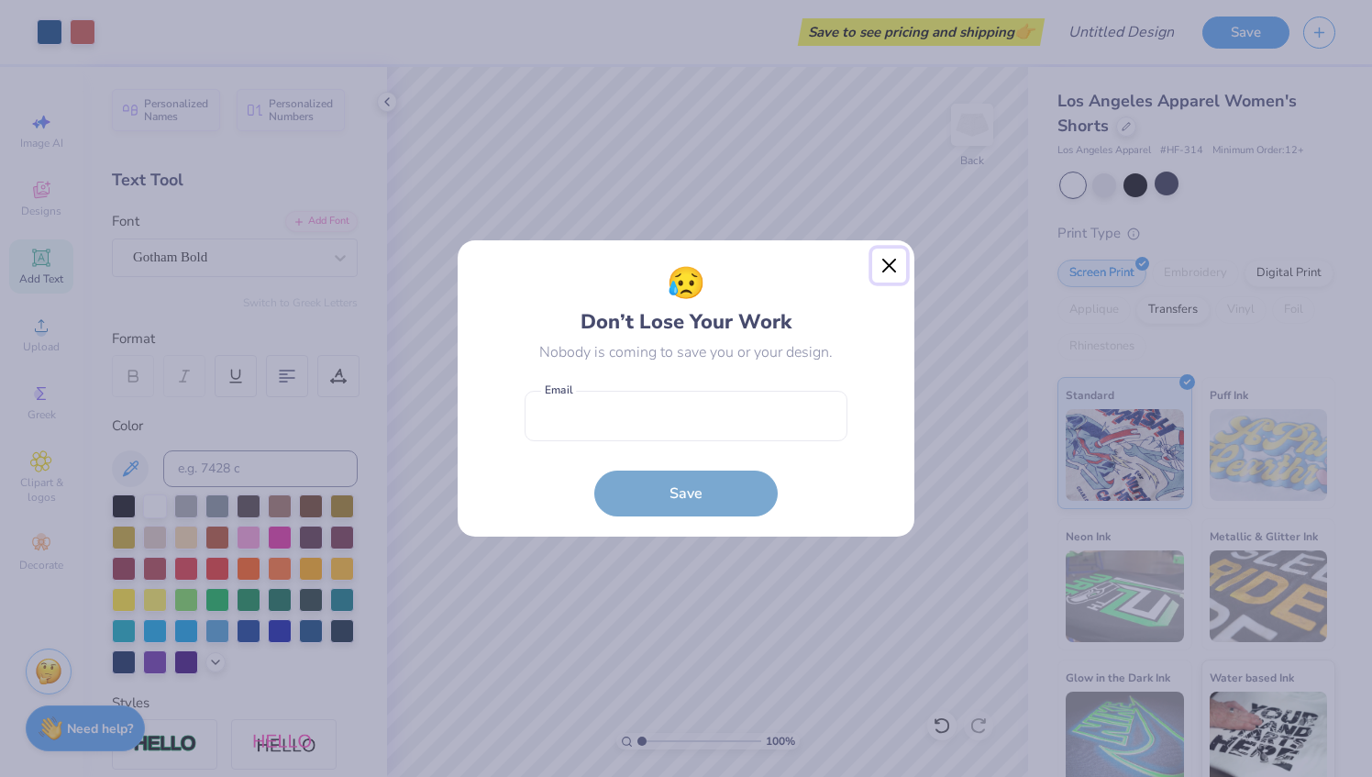
click at [888, 260] on button "Close" at bounding box center [889, 266] width 35 height 35
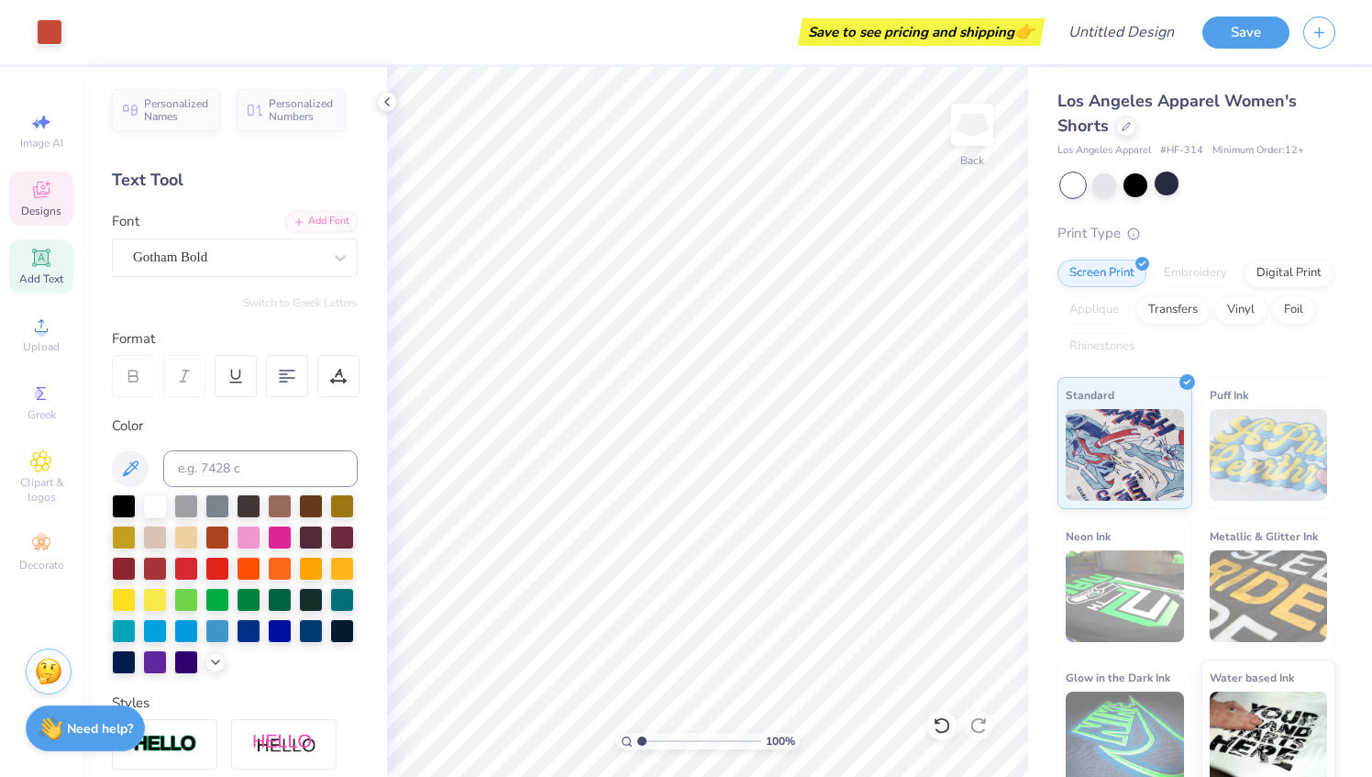
click at [47, 194] on icon at bounding box center [41, 192] width 15 height 12
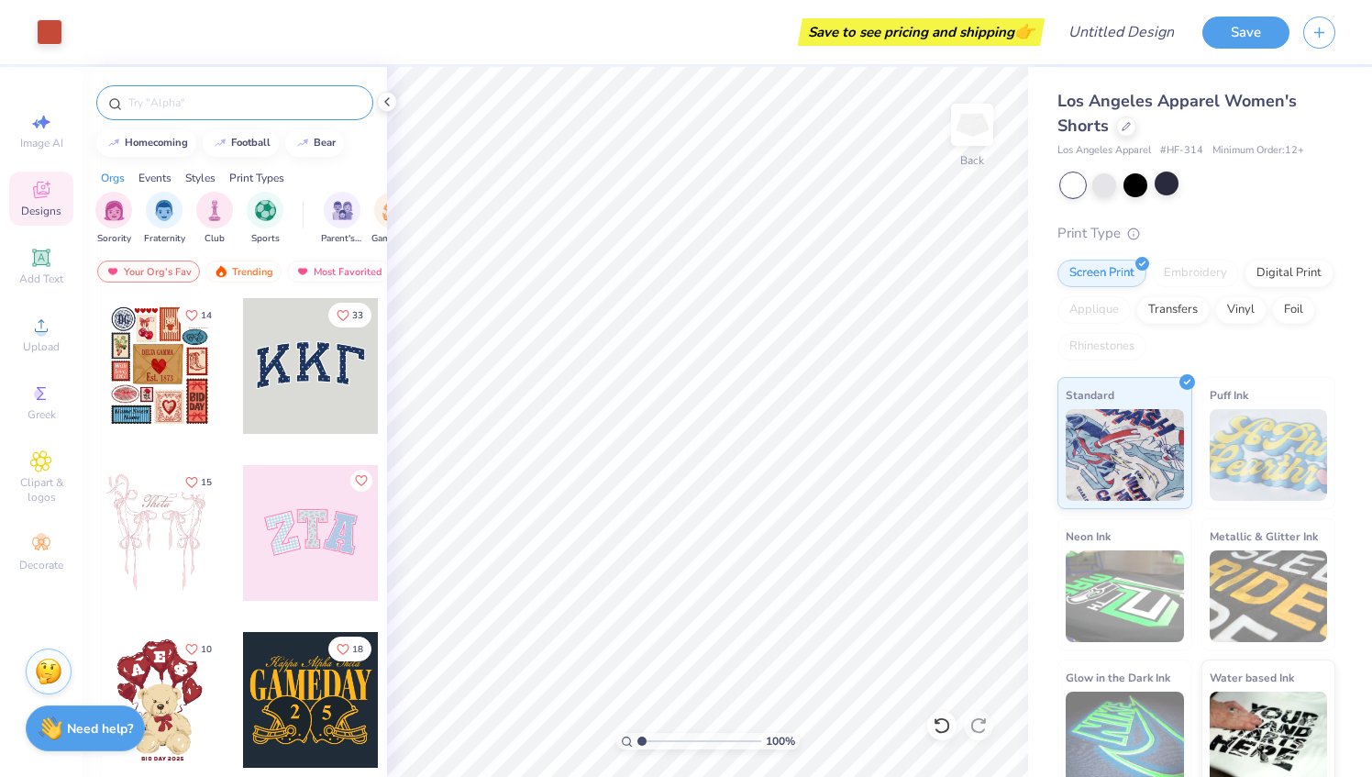
click at [159, 106] on input "text" at bounding box center [244, 103] width 235 height 18
type input "beach"
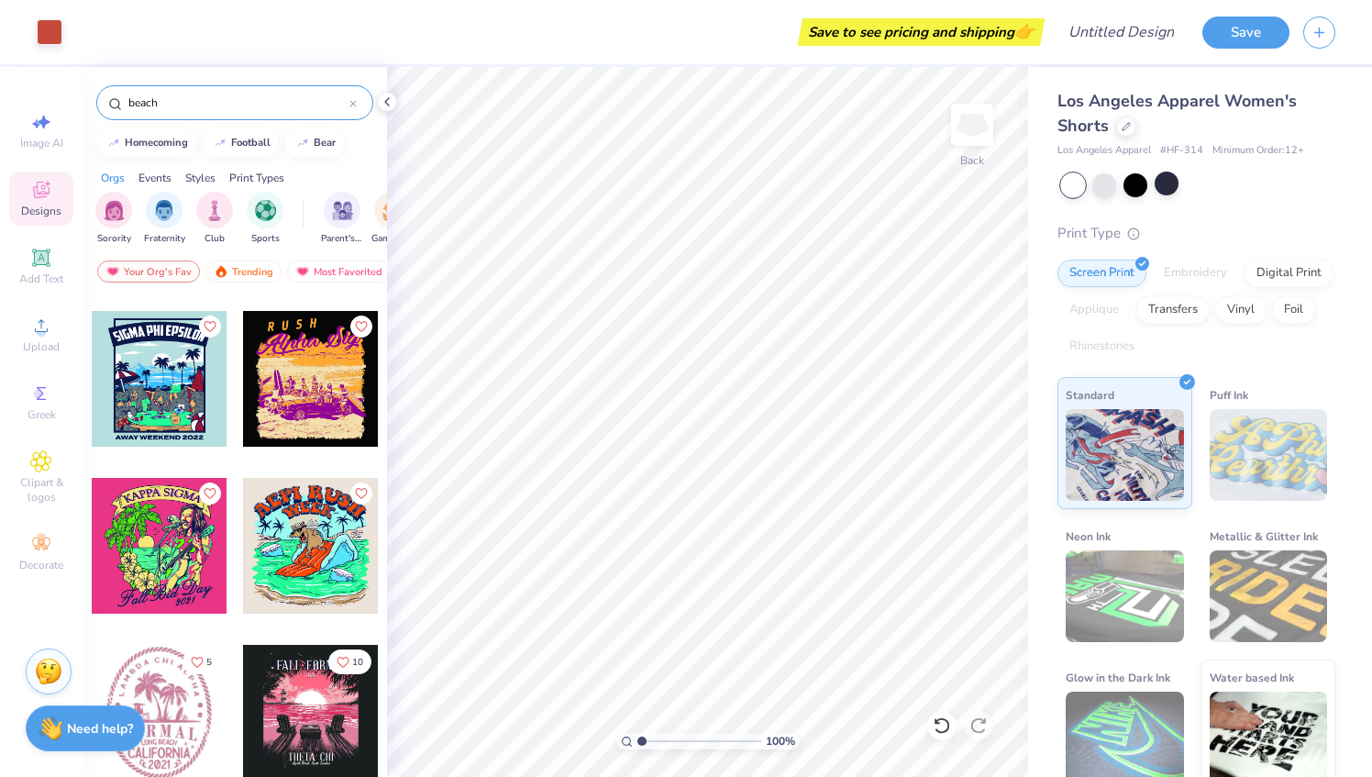
scroll to position [8013, 0]
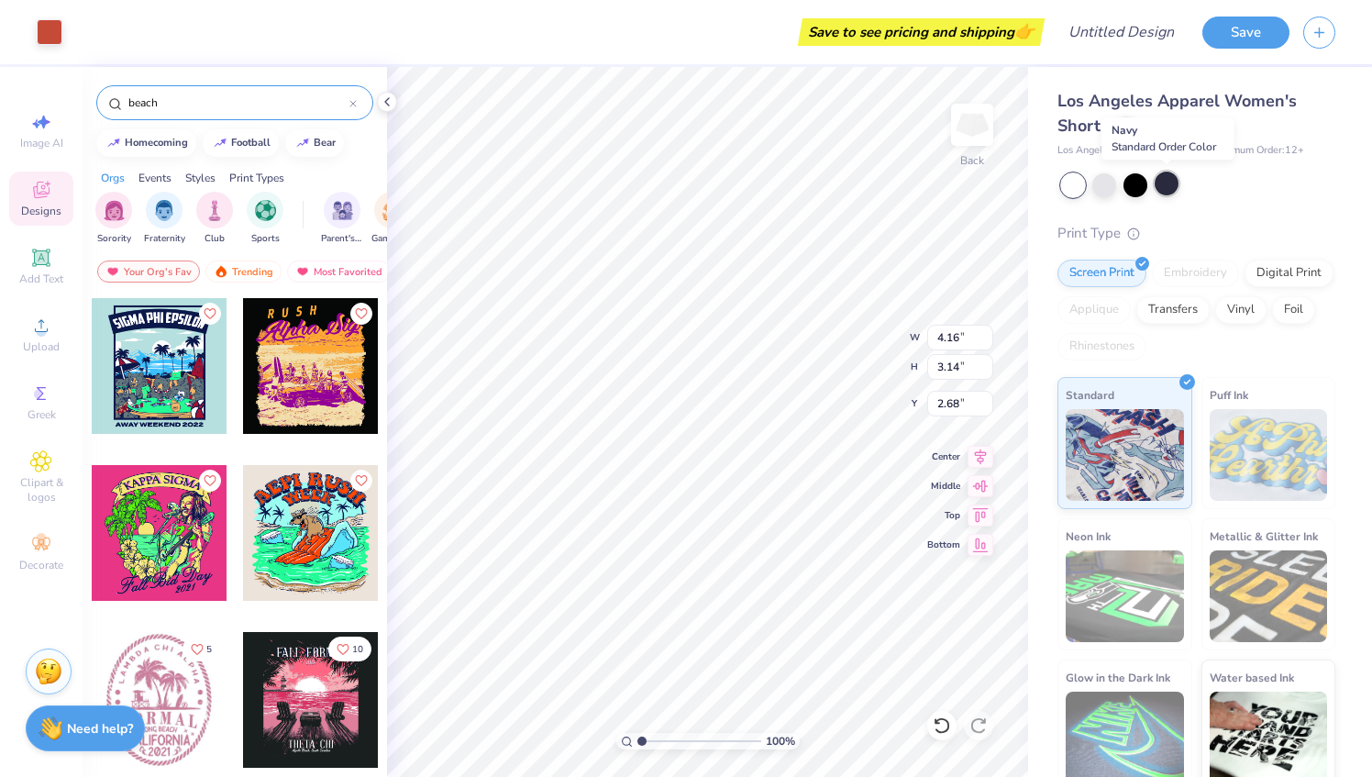
click at [1165, 185] on div at bounding box center [1167, 184] width 24 height 24
type input "2.92"
type input "2.33"
type input "2.19"
type input "3.26"
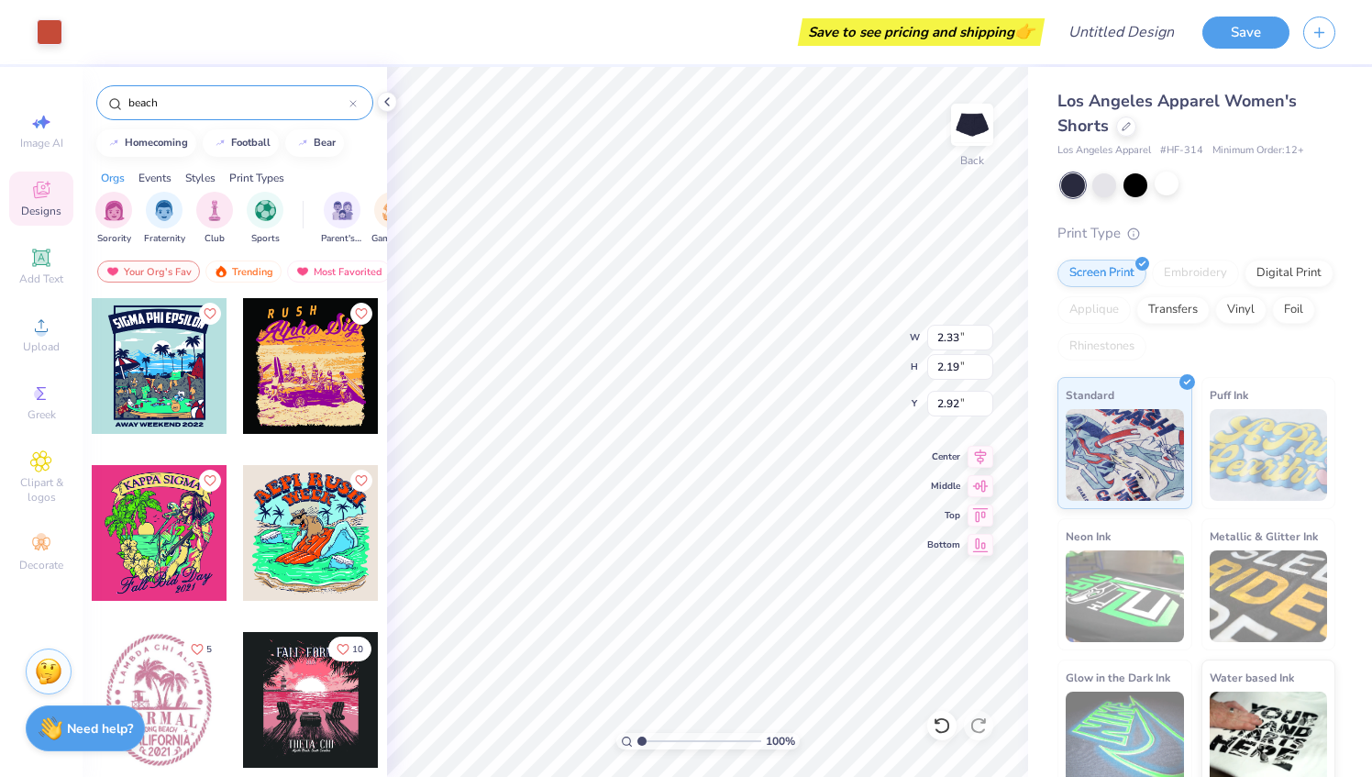
type input "0.71"
type input "5.35"
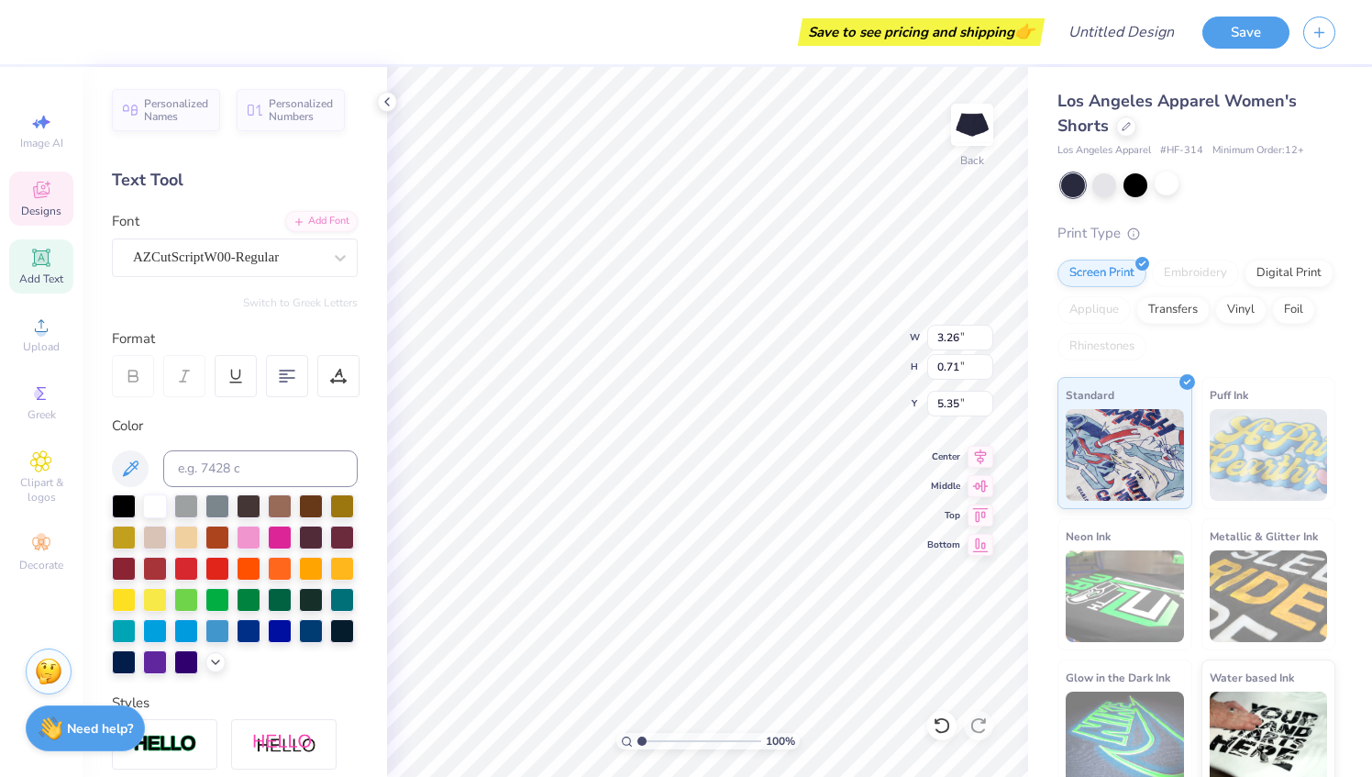
type input "2.33"
type input "2.19"
type input "2.92"
click at [167, 625] on div at bounding box center [155, 629] width 24 height 24
click at [167, 621] on div at bounding box center [155, 629] width 24 height 24
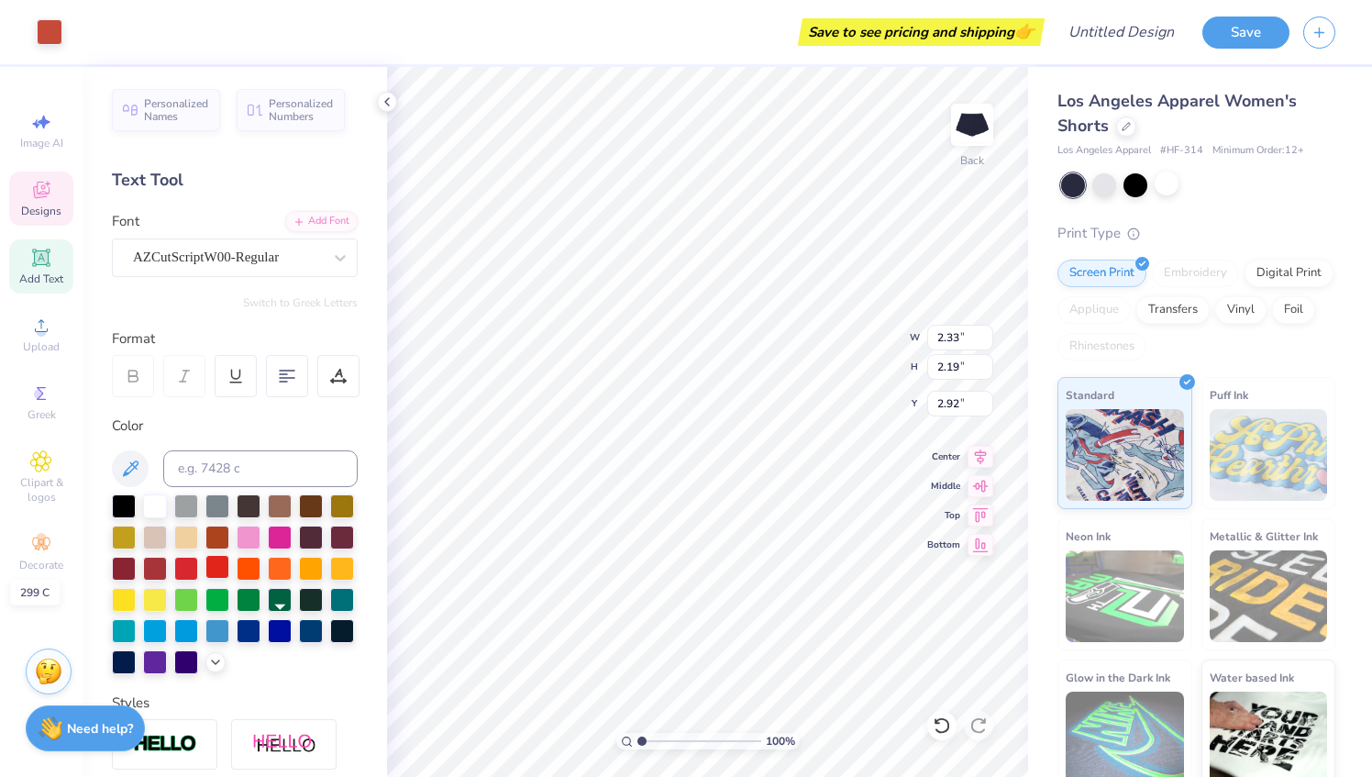
click at [229, 569] on div at bounding box center [217, 567] width 24 height 24
click at [167, 629] on div at bounding box center [155, 629] width 24 height 24
click at [208, 668] on icon at bounding box center [215, 660] width 15 height 15
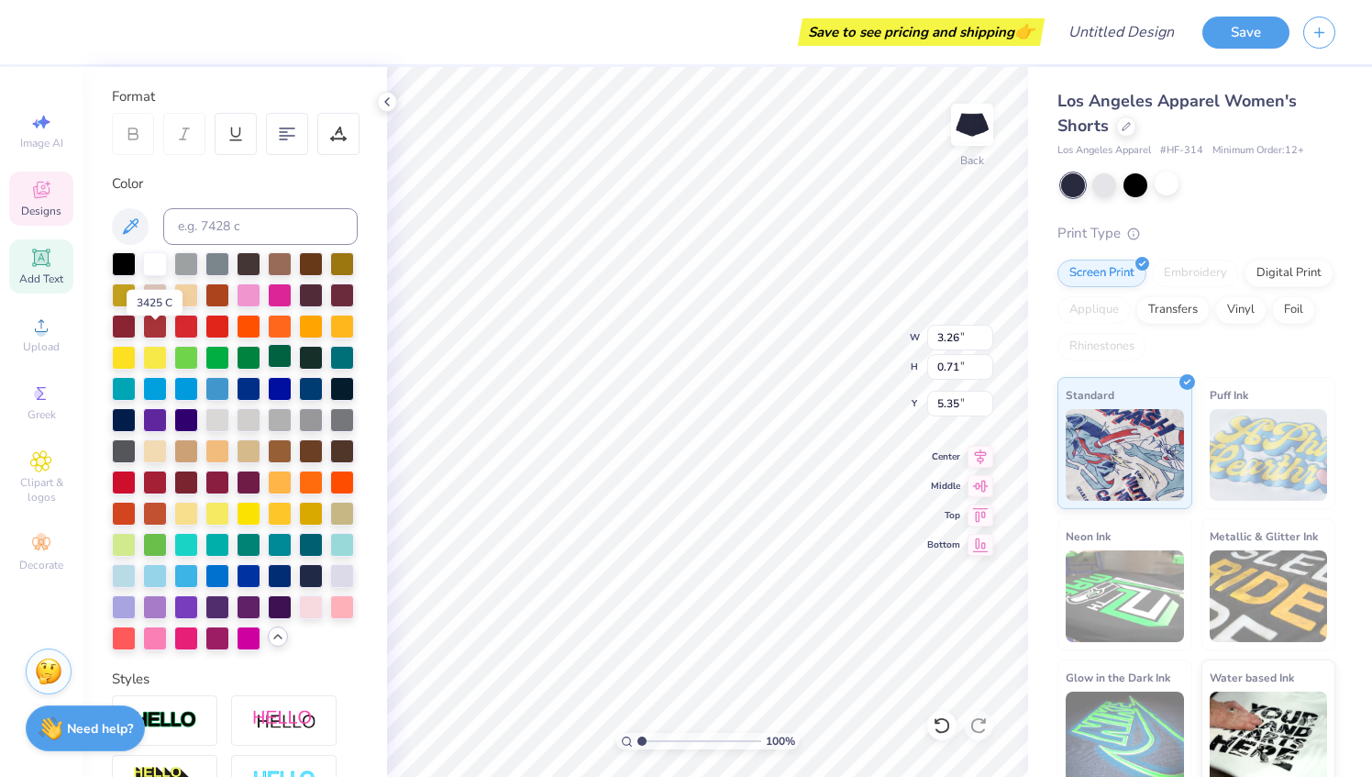
scroll to position [295, 0]
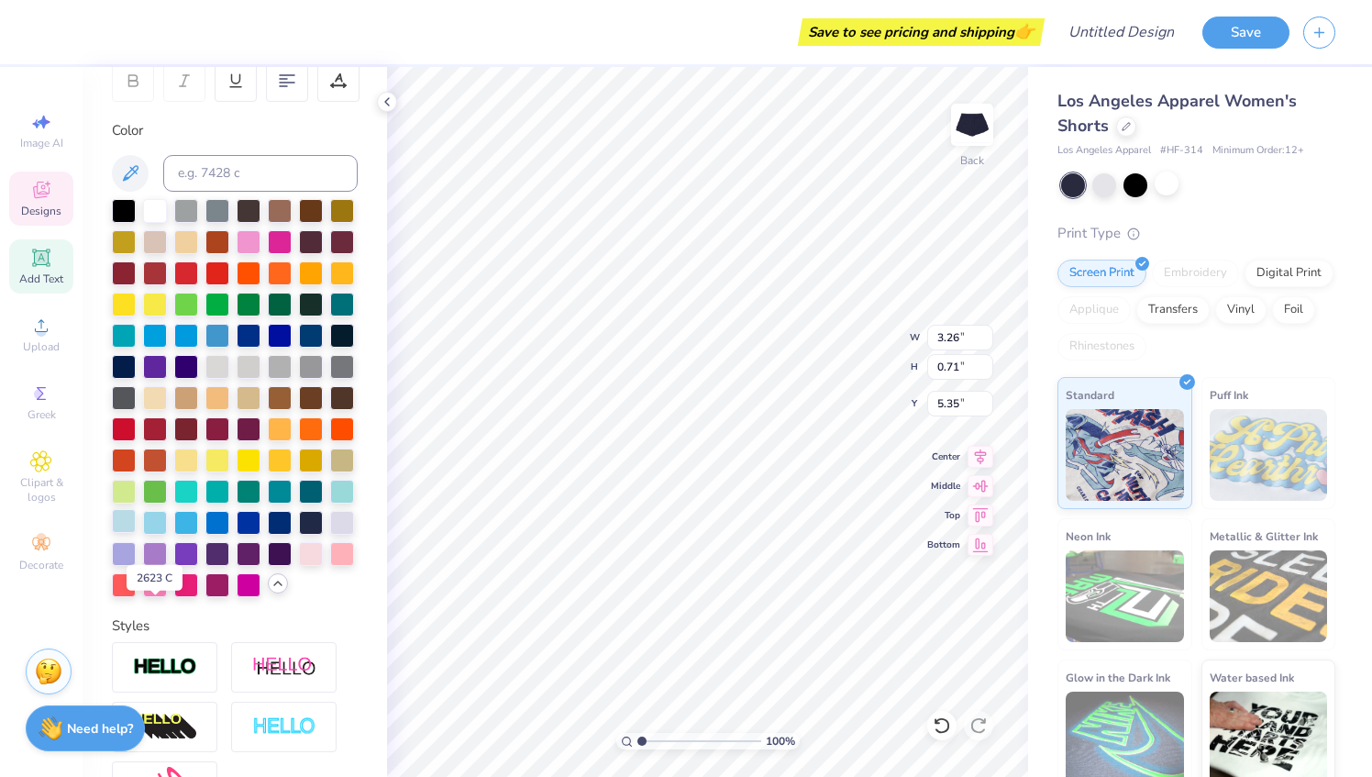
click at [136, 533] on div at bounding box center [124, 521] width 24 height 24
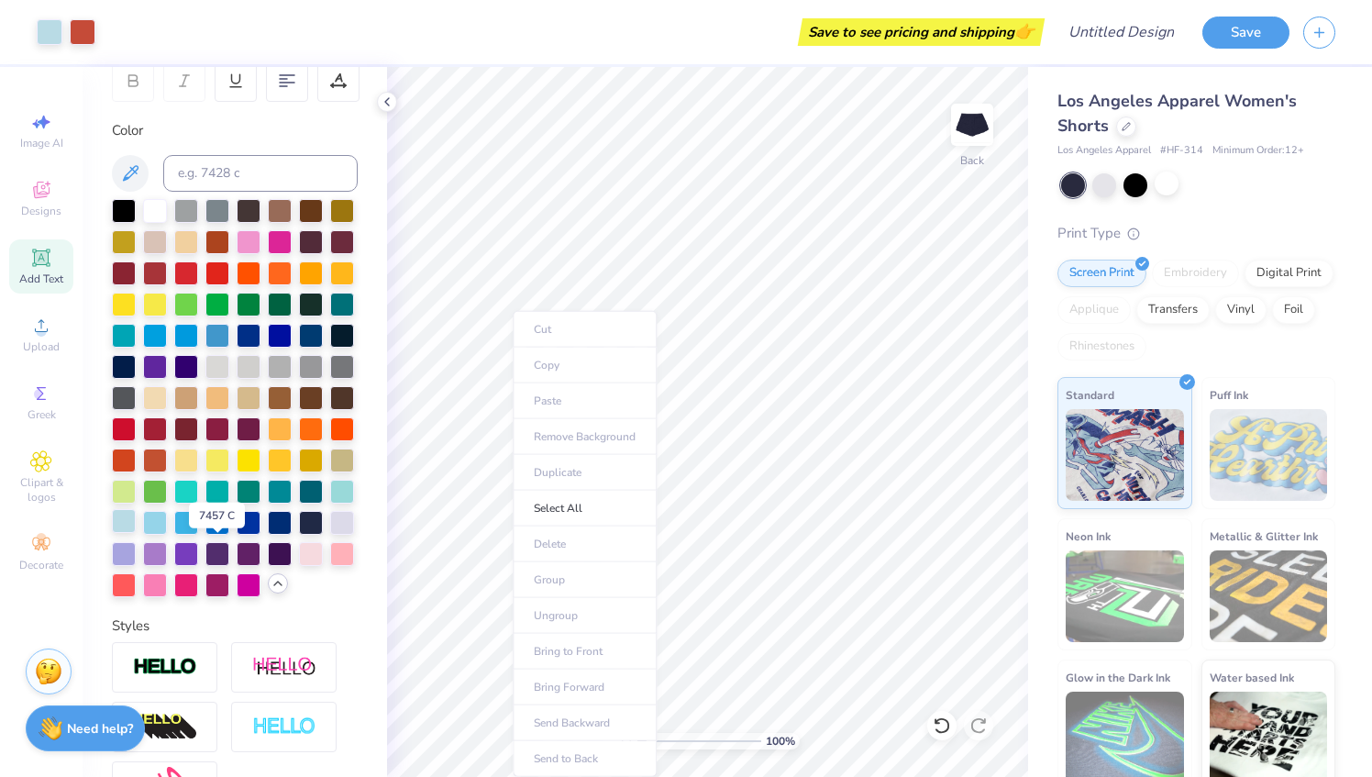
click at [136, 533] on div at bounding box center [124, 521] width 24 height 24
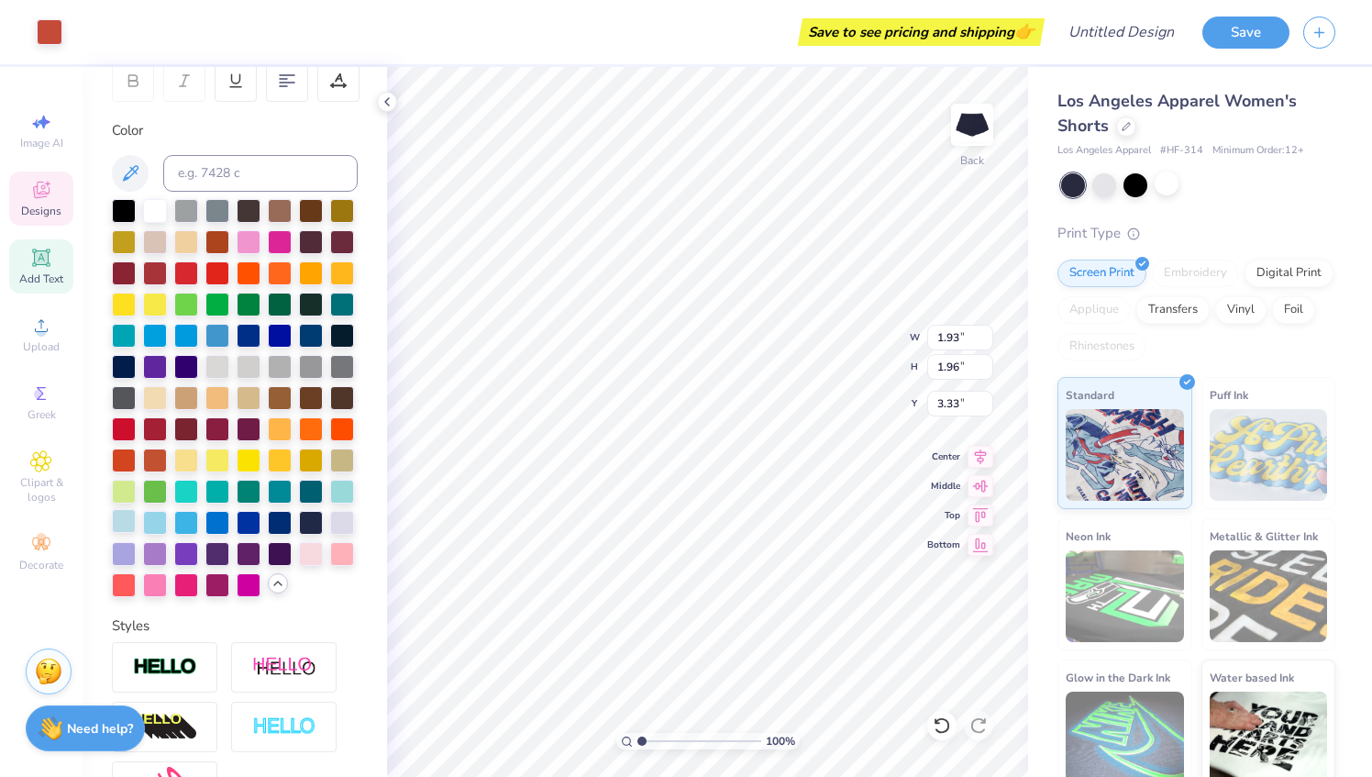
click at [136, 533] on div at bounding box center [124, 521] width 24 height 24
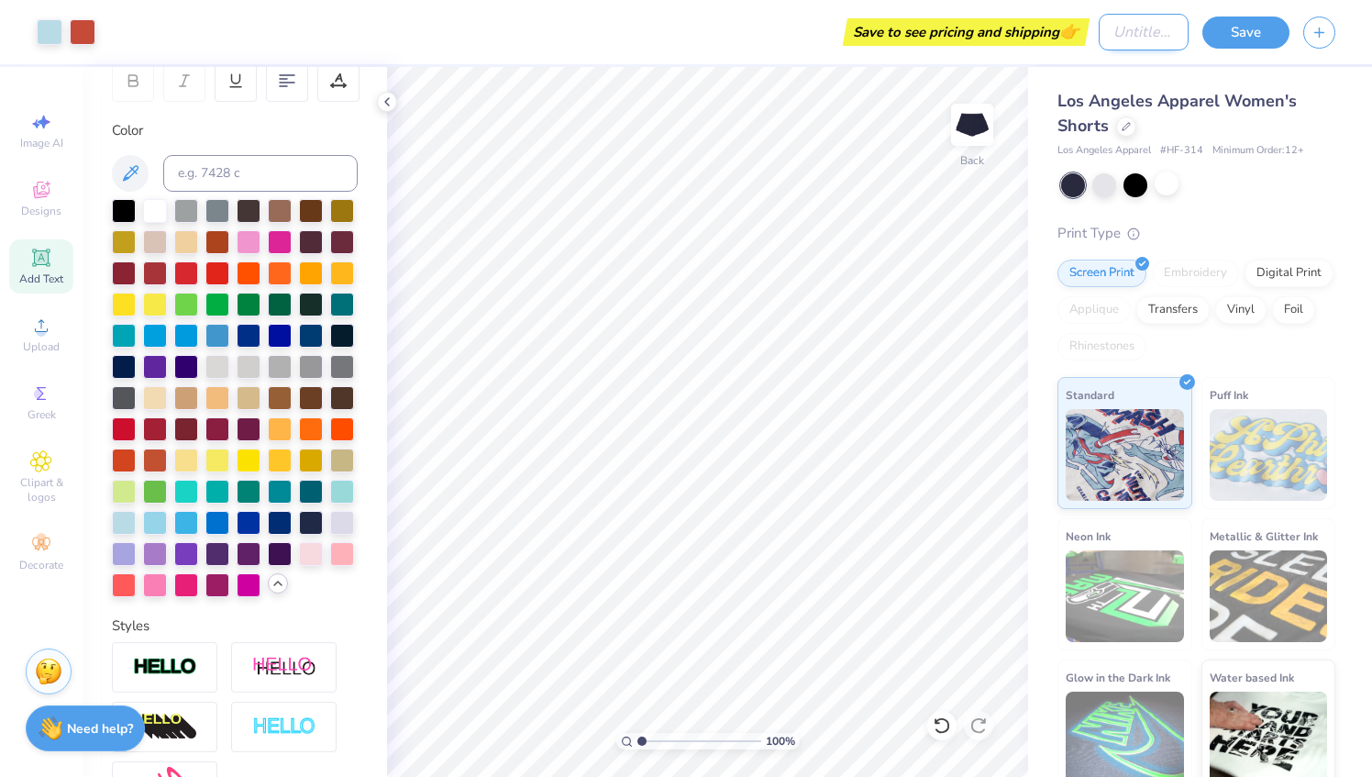
click at [1099, 42] on input "Design Title" at bounding box center [1144, 32] width 90 height 37
type input "shorts for retreat"
click at [1240, 28] on button "Save" at bounding box center [1246, 30] width 87 height 32
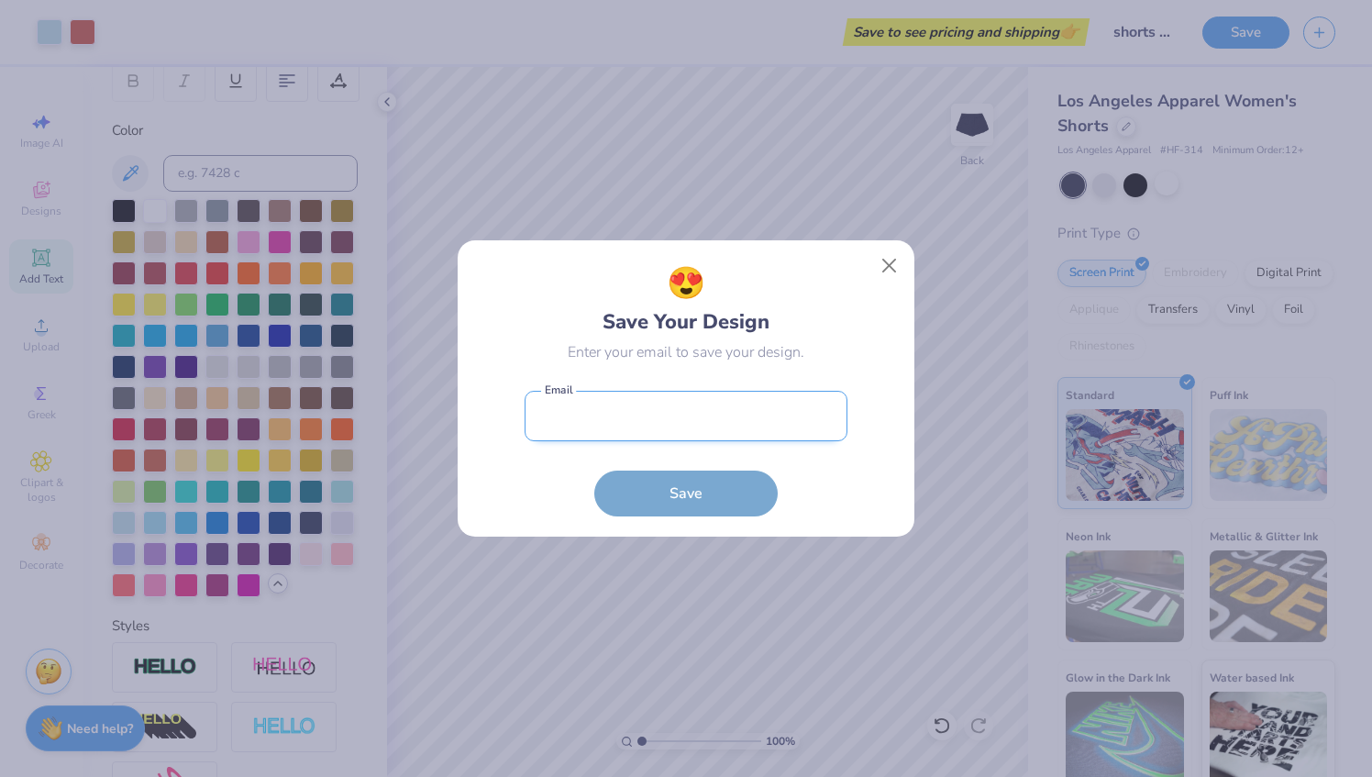
click at [743, 409] on input "email" at bounding box center [686, 416] width 323 height 50
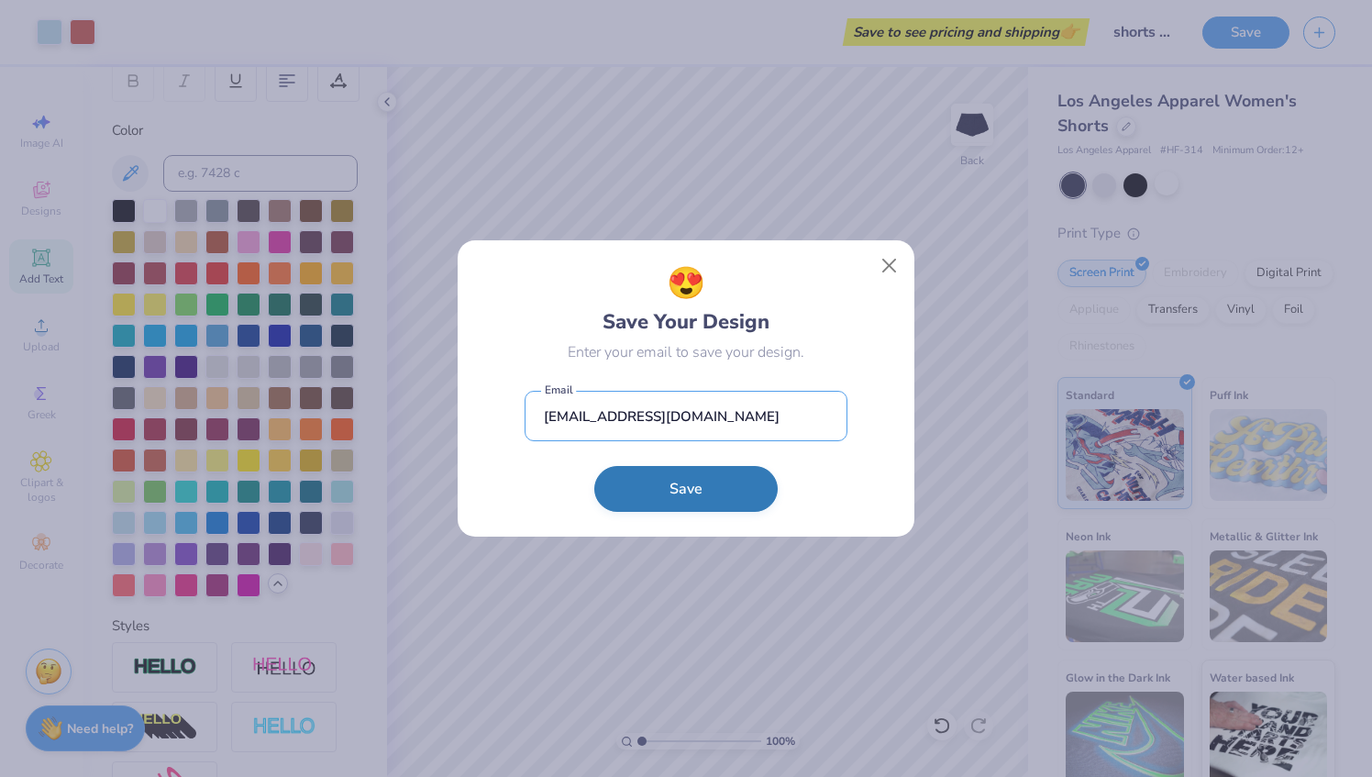
type input "[EMAIL_ADDRESS][DOMAIN_NAME]"
click at [743, 490] on button "Save" at bounding box center [685, 489] width 183 height 46
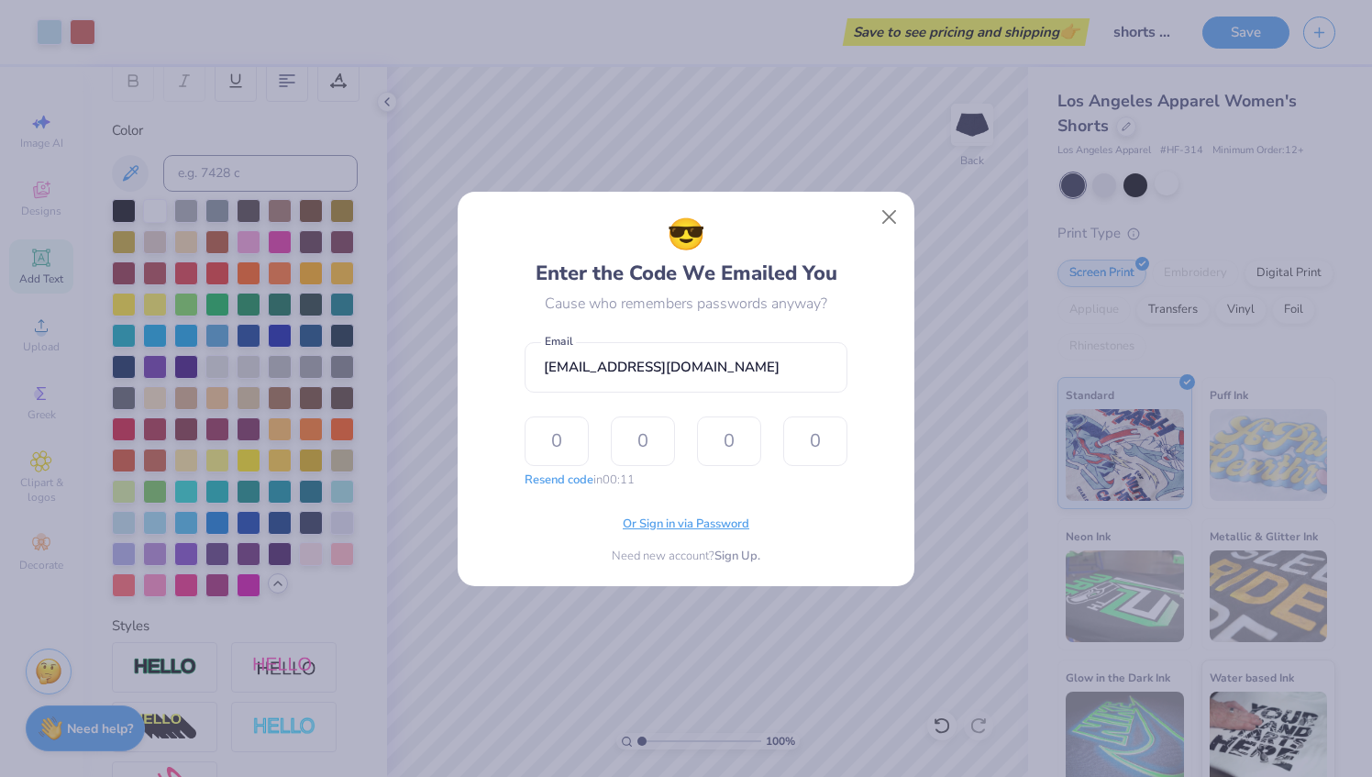
click at [687, 525] on span "Or Sign in via Password" at bounding box center [686, 524] width 127 height 18
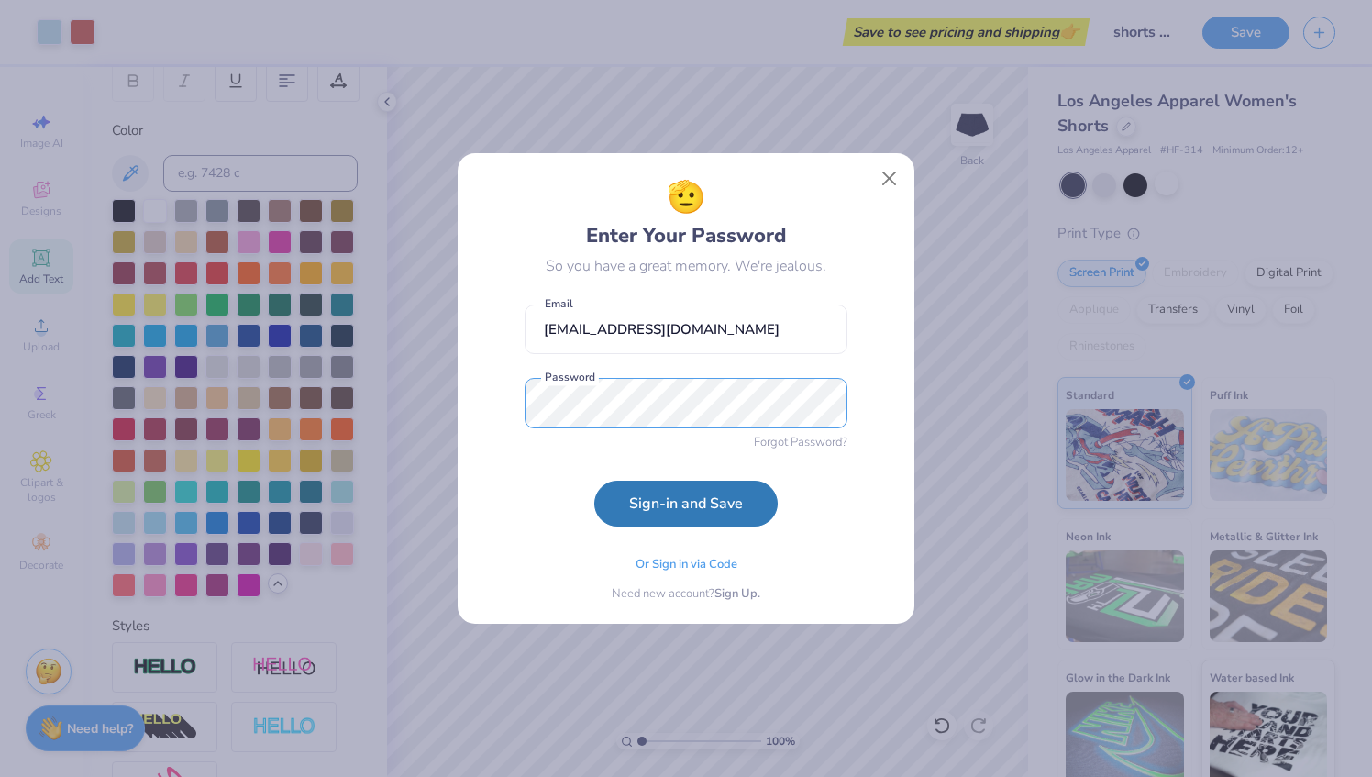
click at [594, 481] on button "Sign-in and Save" at bounding box center [685, 504] width 183 height 46
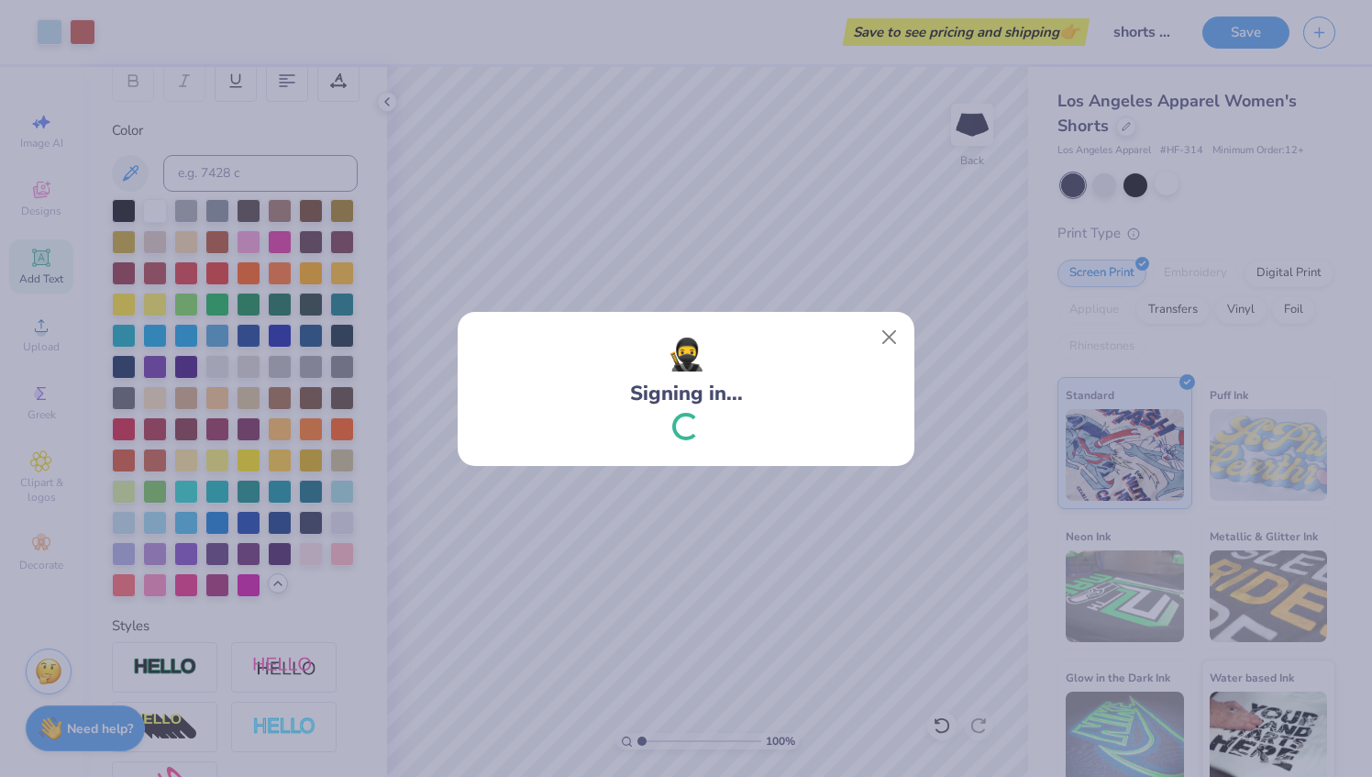
drag, startPoint x: 671, startPoint y: 439, endPoint x: 651, endPoint y: 409, distance: 35.9
click at [651, 409] on div "🥷 Signing in..." at bounding box center [686, 370] width 113 height 77
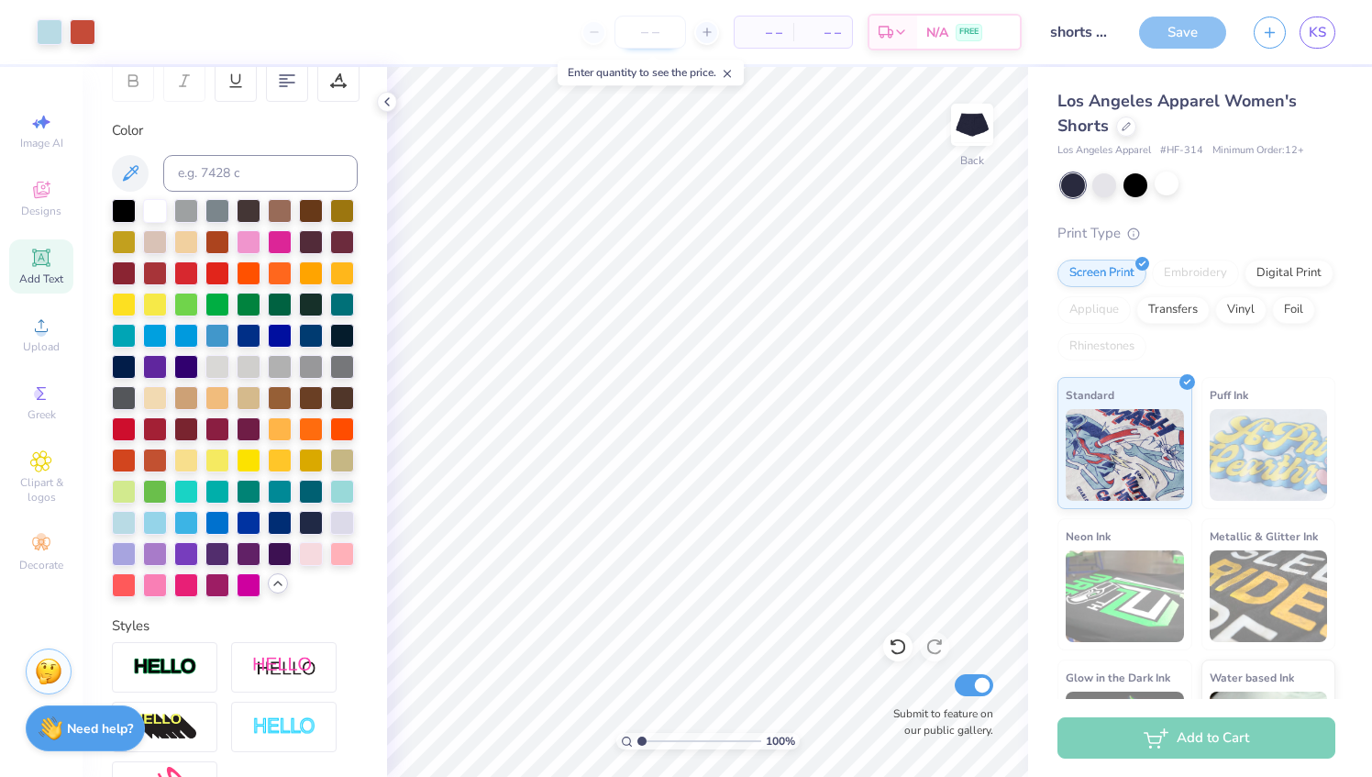
click at [657, 31] on input "number" at bounding box center [651, 32] width 72 height 33
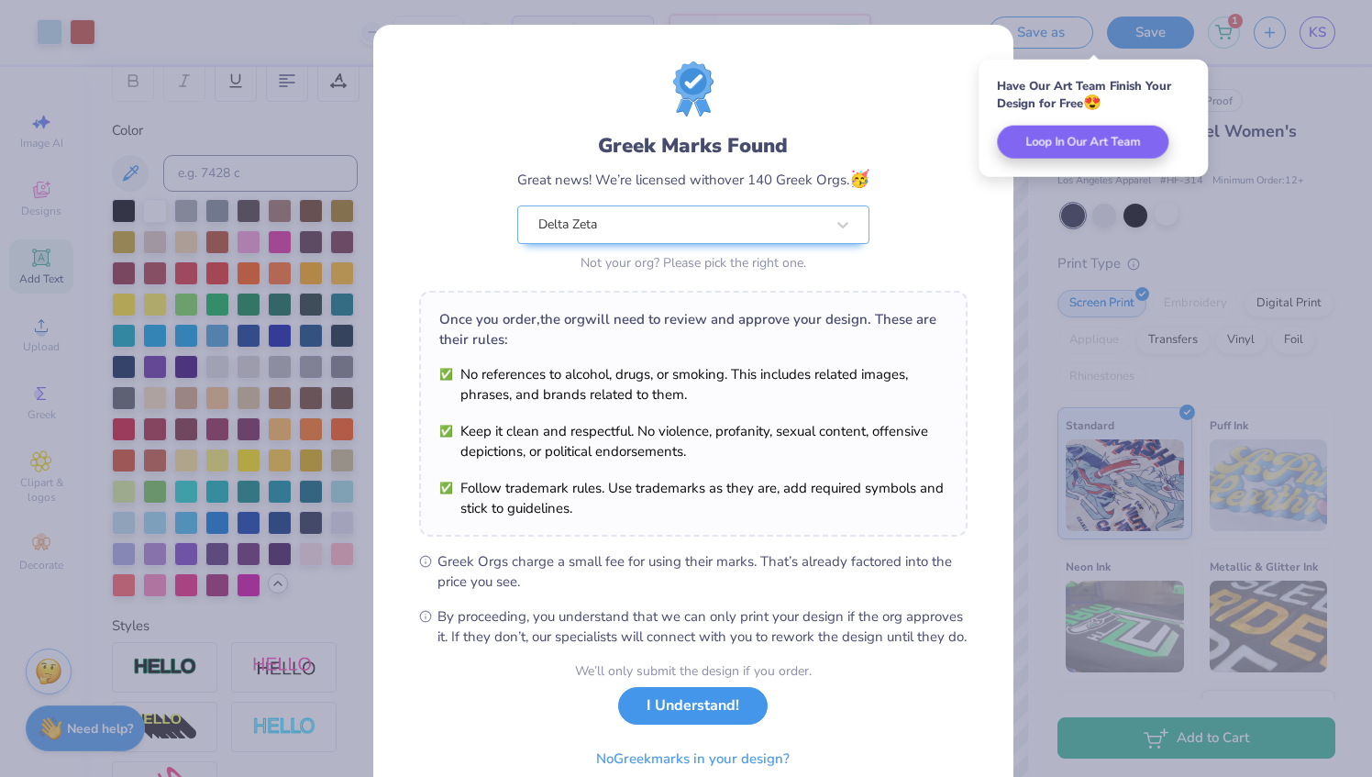
click at [699, 721] on button "I Understand!" at bounding box center [693, 706] width 150 height 38
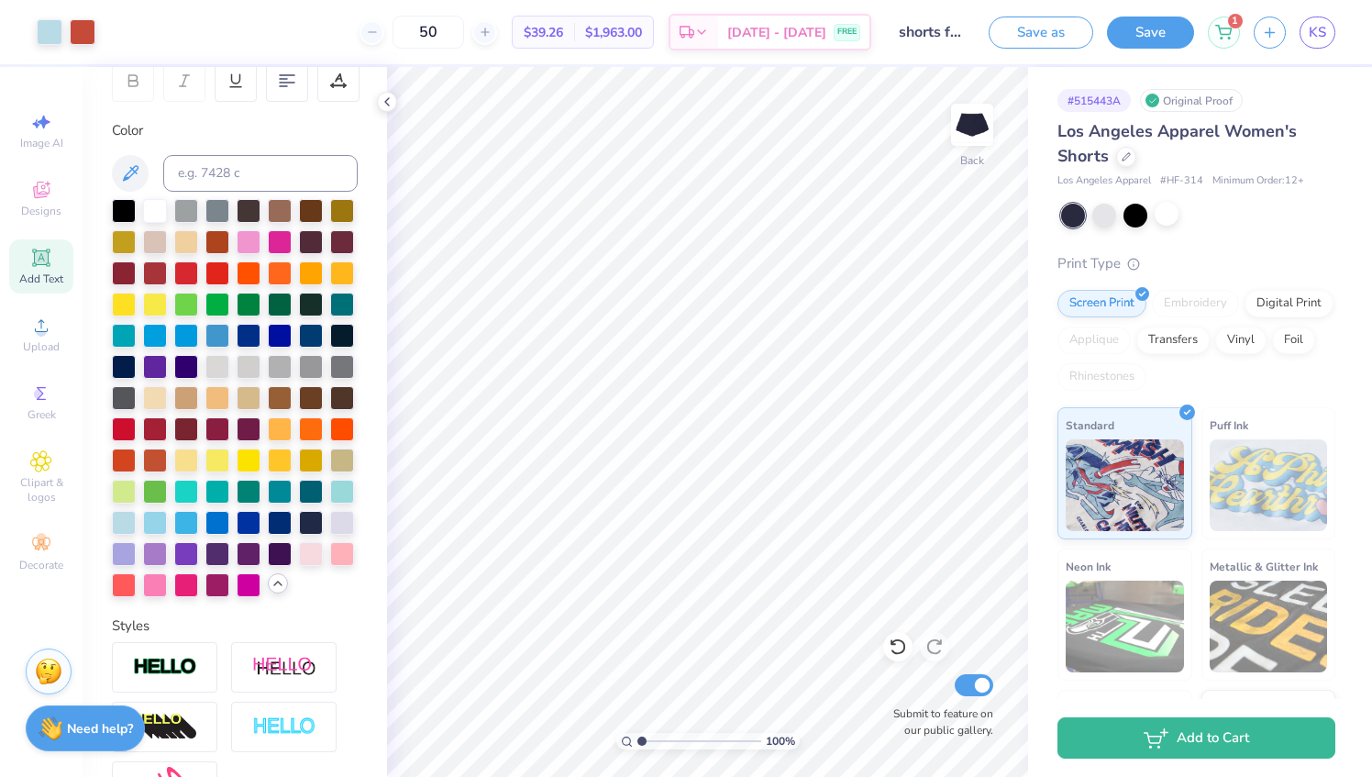
type input "5"
type input "47"
click at [1136, 34] on button "Save" at bounding box center [1150, 30] width 87 height 32
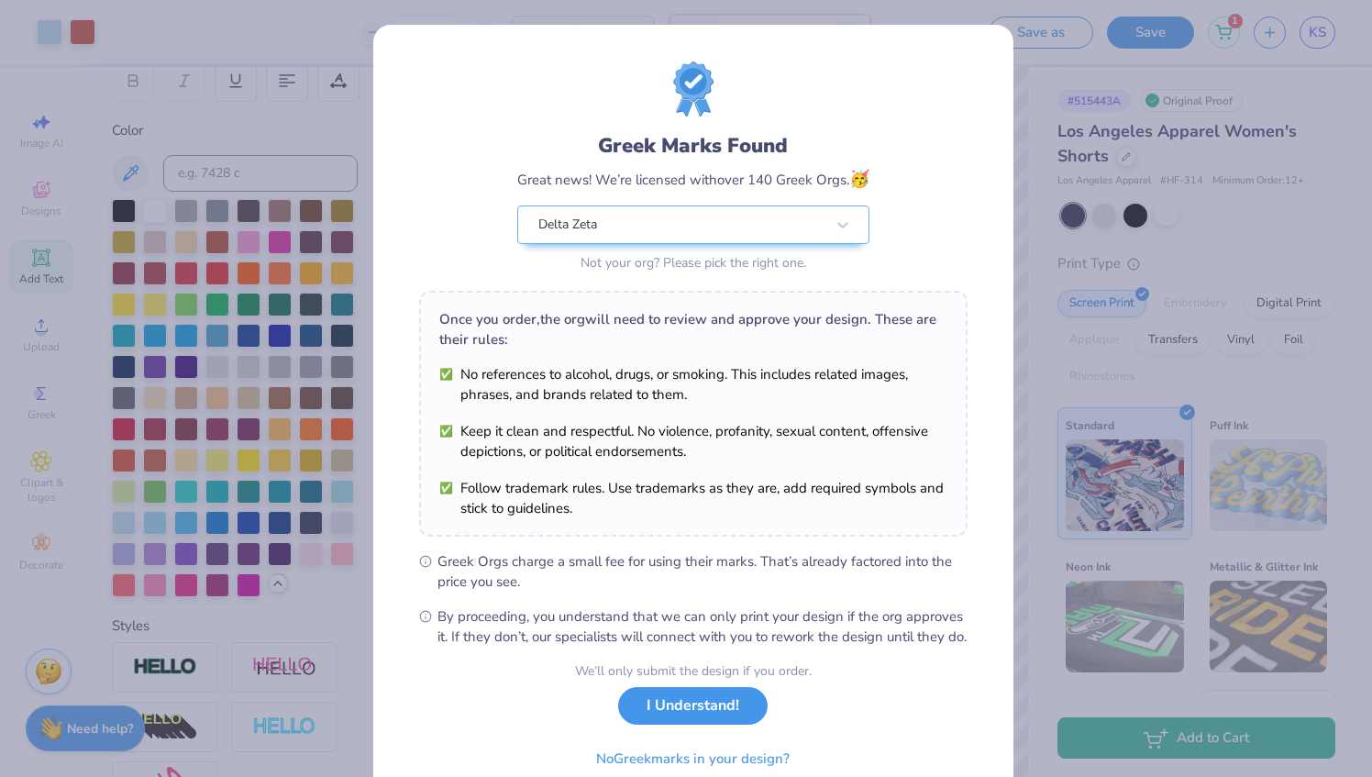
click at [693, 725] on button "I Understand!" at bounding box center [693, 706] width 150 height 38
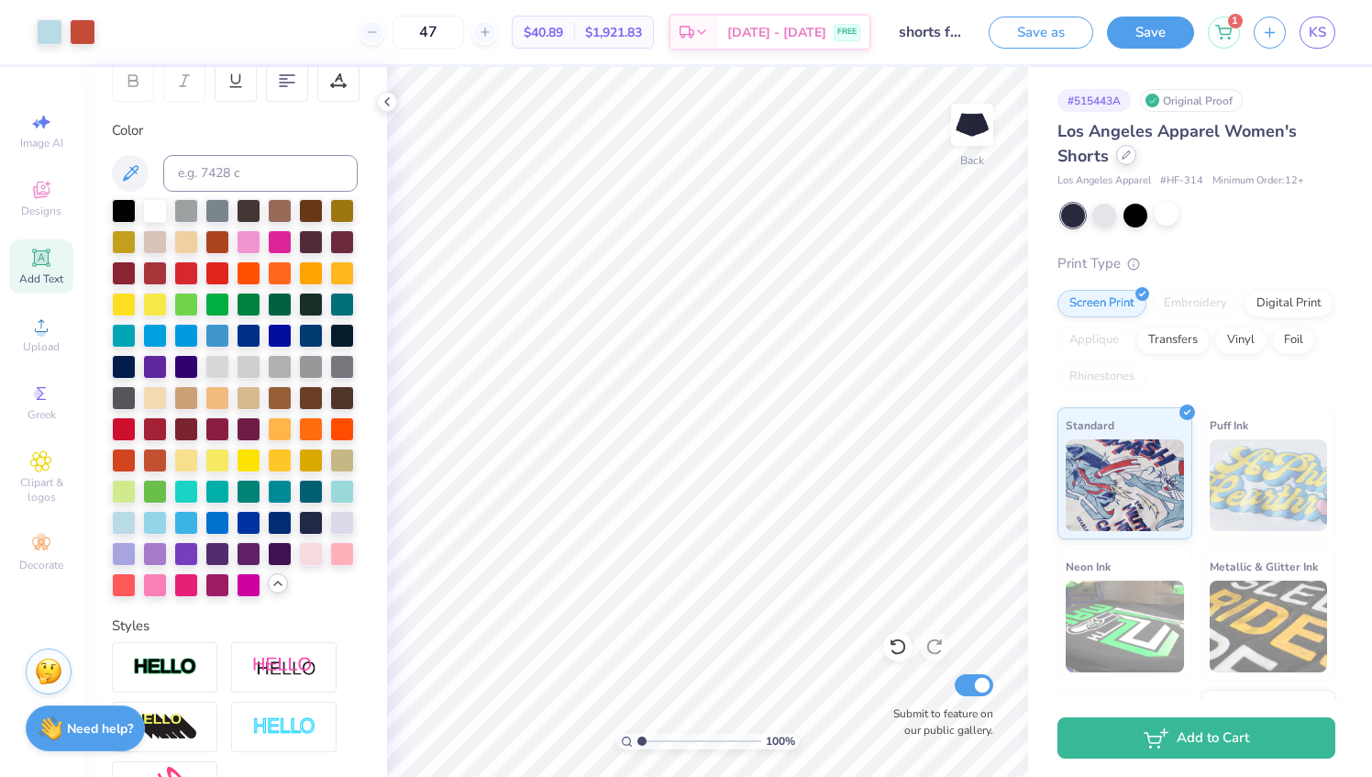
click at [1125, 161] on div at bounding box center [1126, 155] width 20 height 20
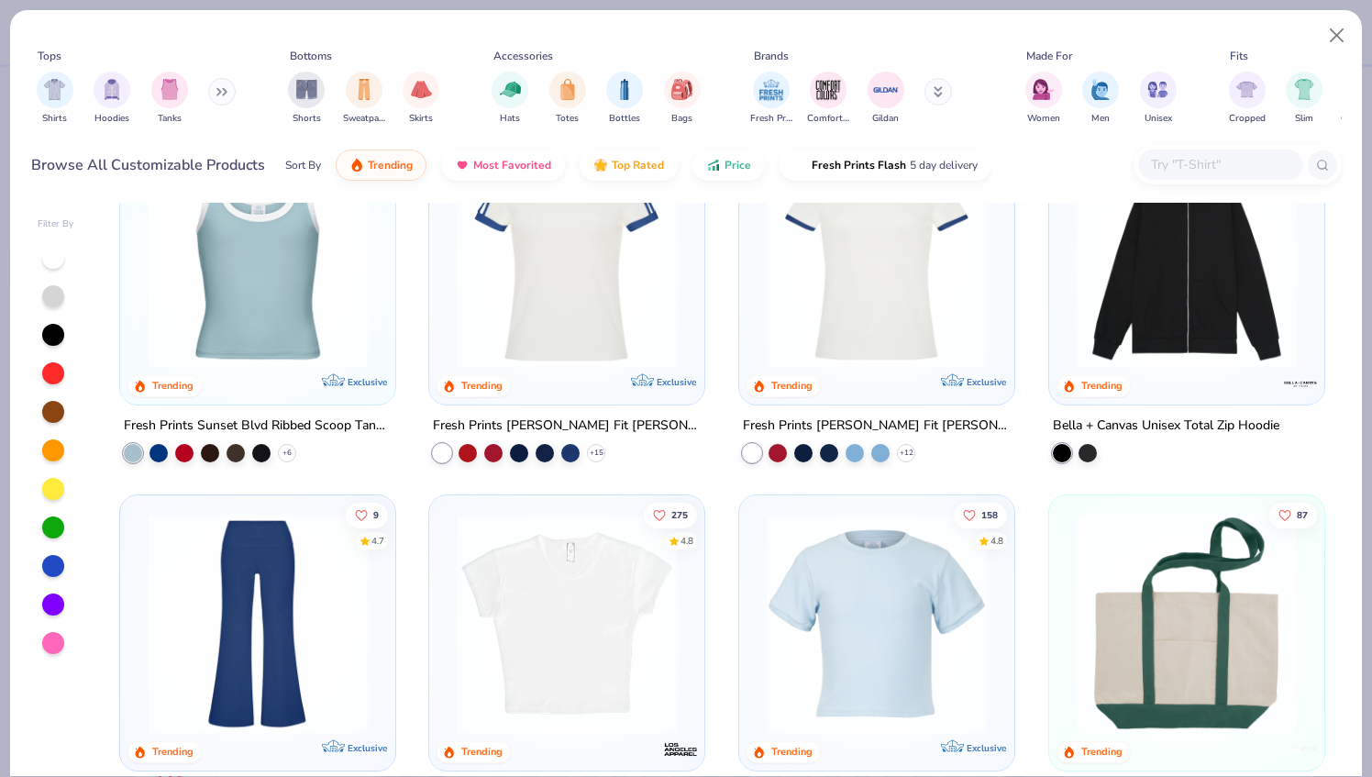
scroll to position [1916, 0]
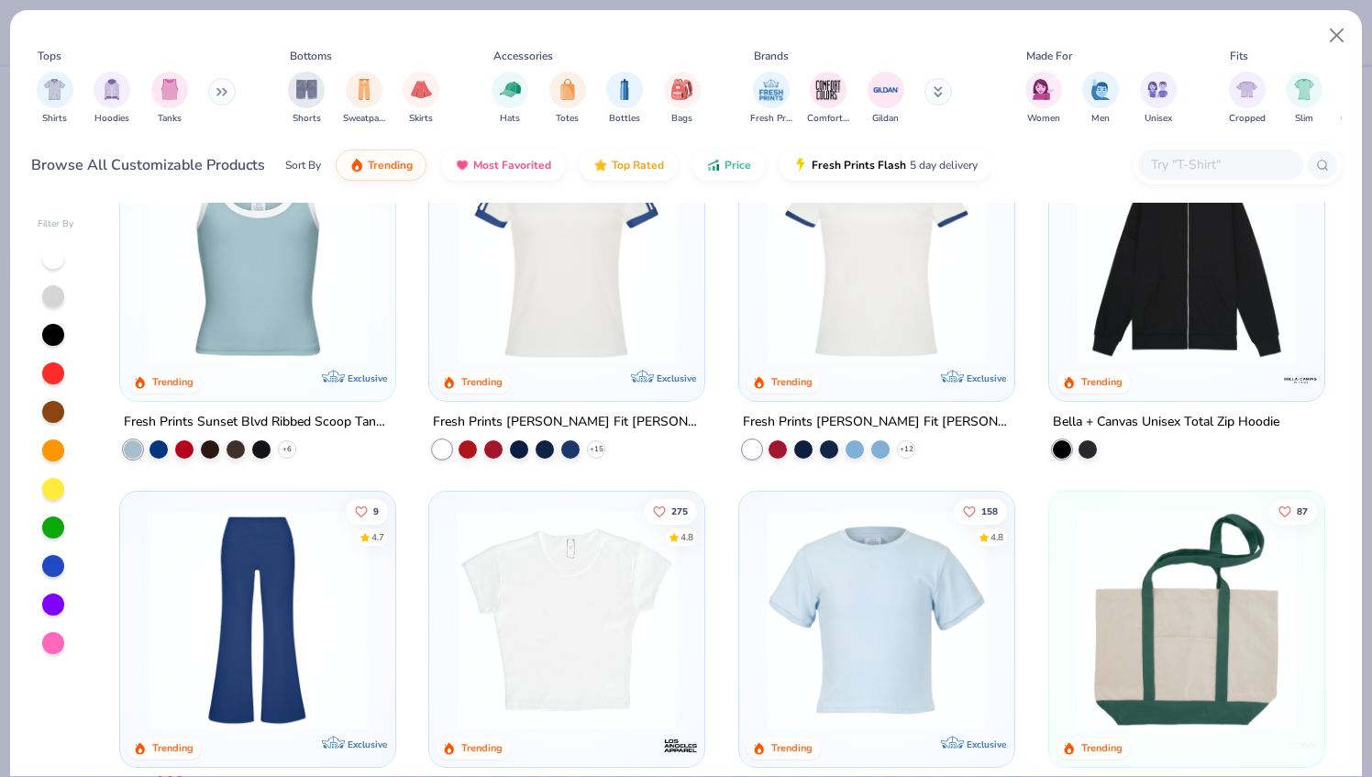
click at [213, 94] on button at bounding box center [222, 92] width 28 height 28
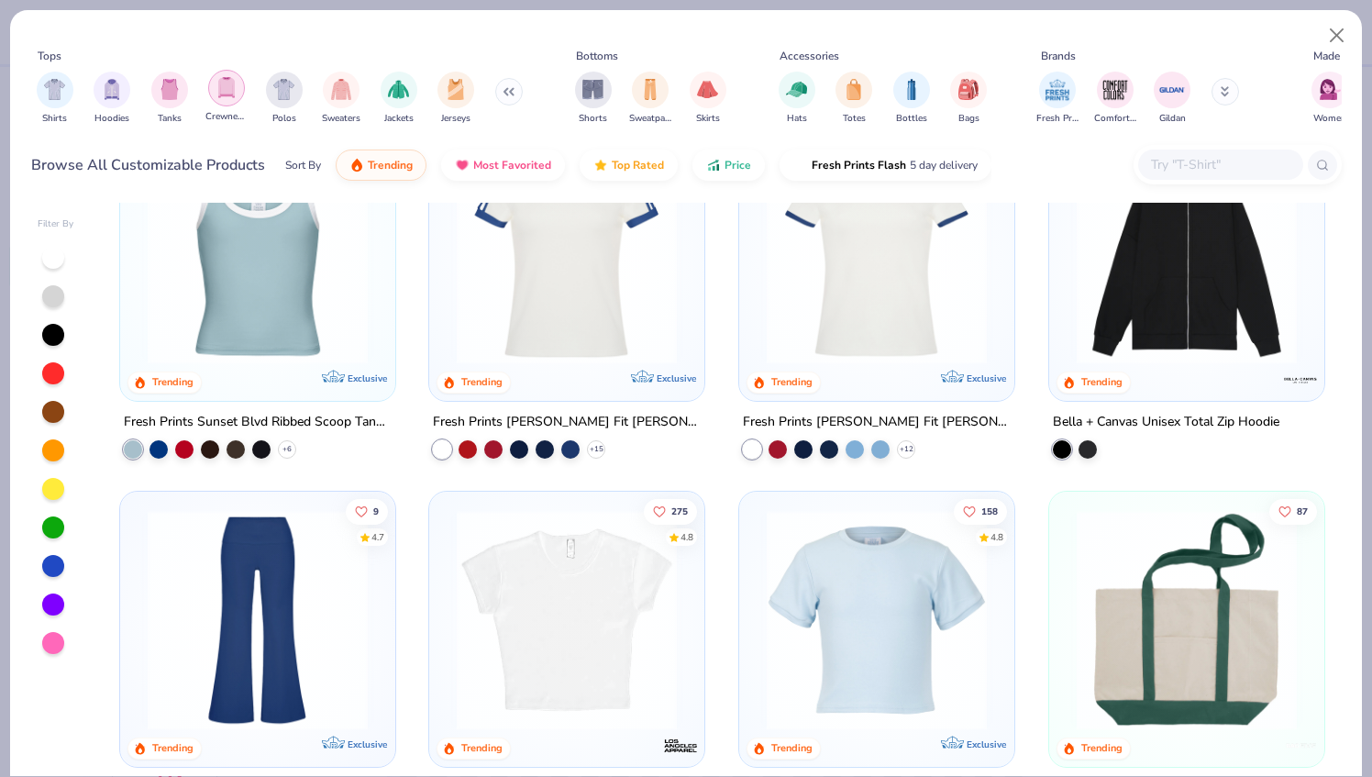
click at [225, 92] on img "filter for Crewnecks" at bounding box center [226, 87] width 20 height 21
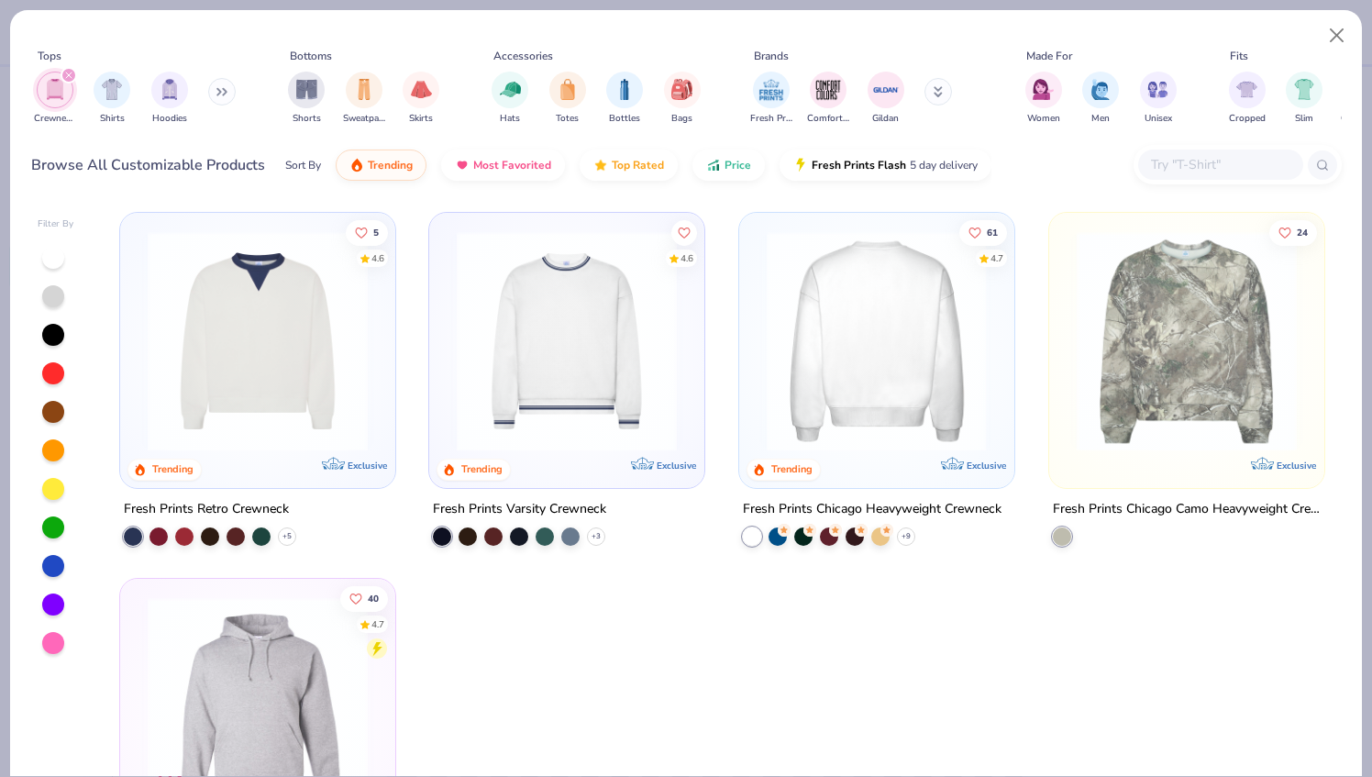
click at [828, 385] on img at bounding box center [877, 341] width 238 height 220
